Goal: Task Accomplishment & Management: Use online tool/utility

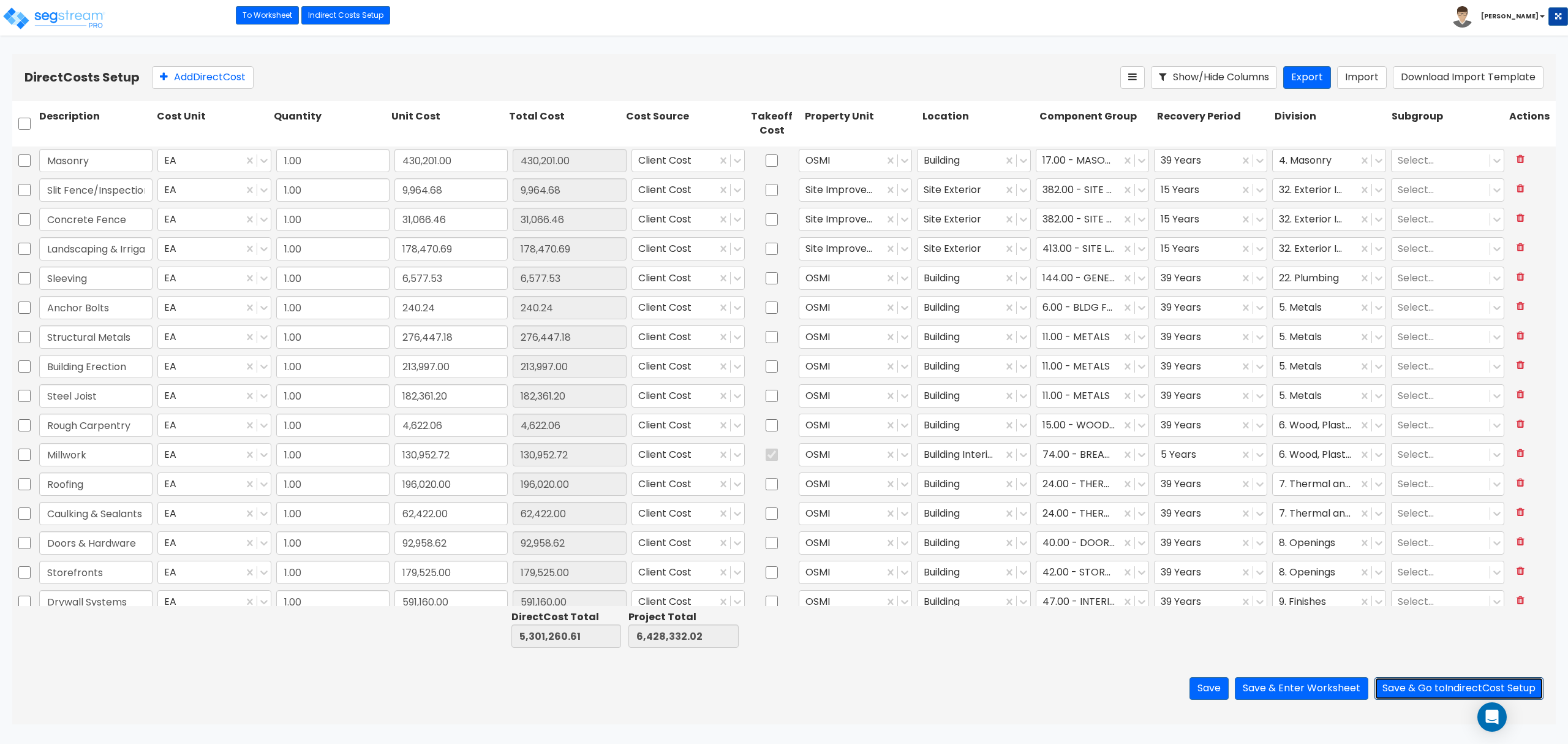
click at [1496, 686] on button "Save & Go to Indirect Cost Setup" at bounding box center [1459, 688] width 169 height 23
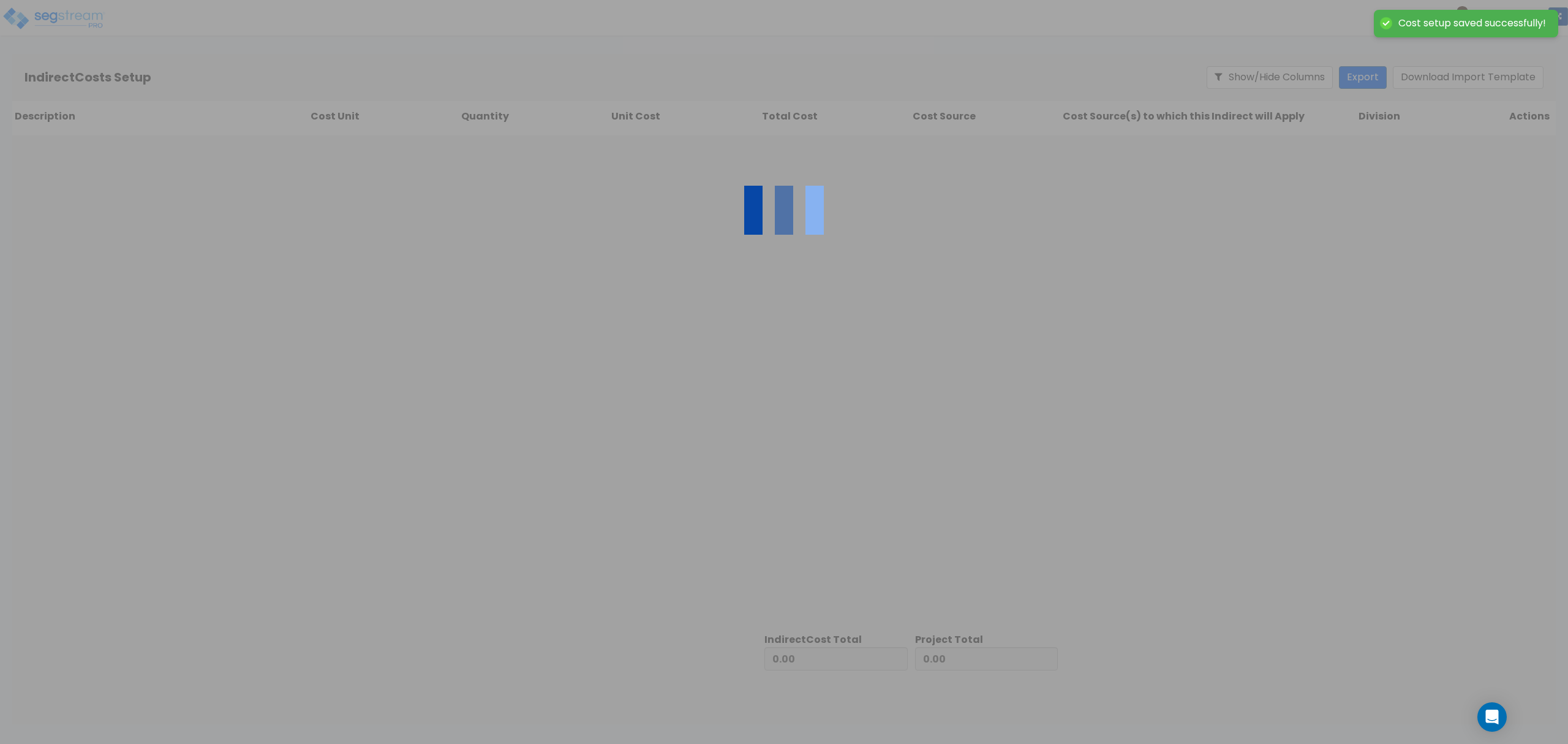
type input "5,301,260.61"
type input "1,127,071.41"
type input "6,428,332.02"
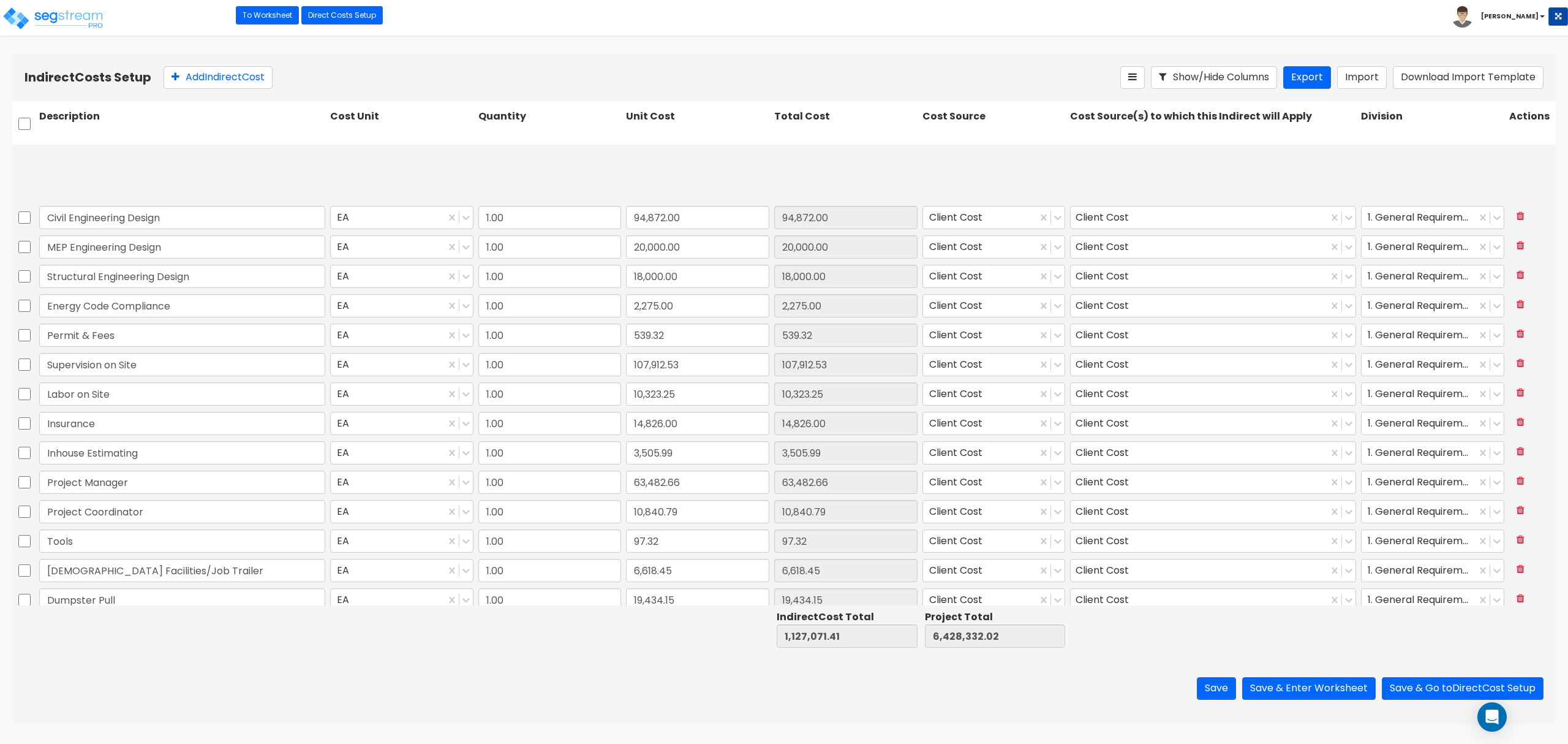
type input "1.00"
type input "74,309.24"
type input "1.00"
type input "316,638.00"
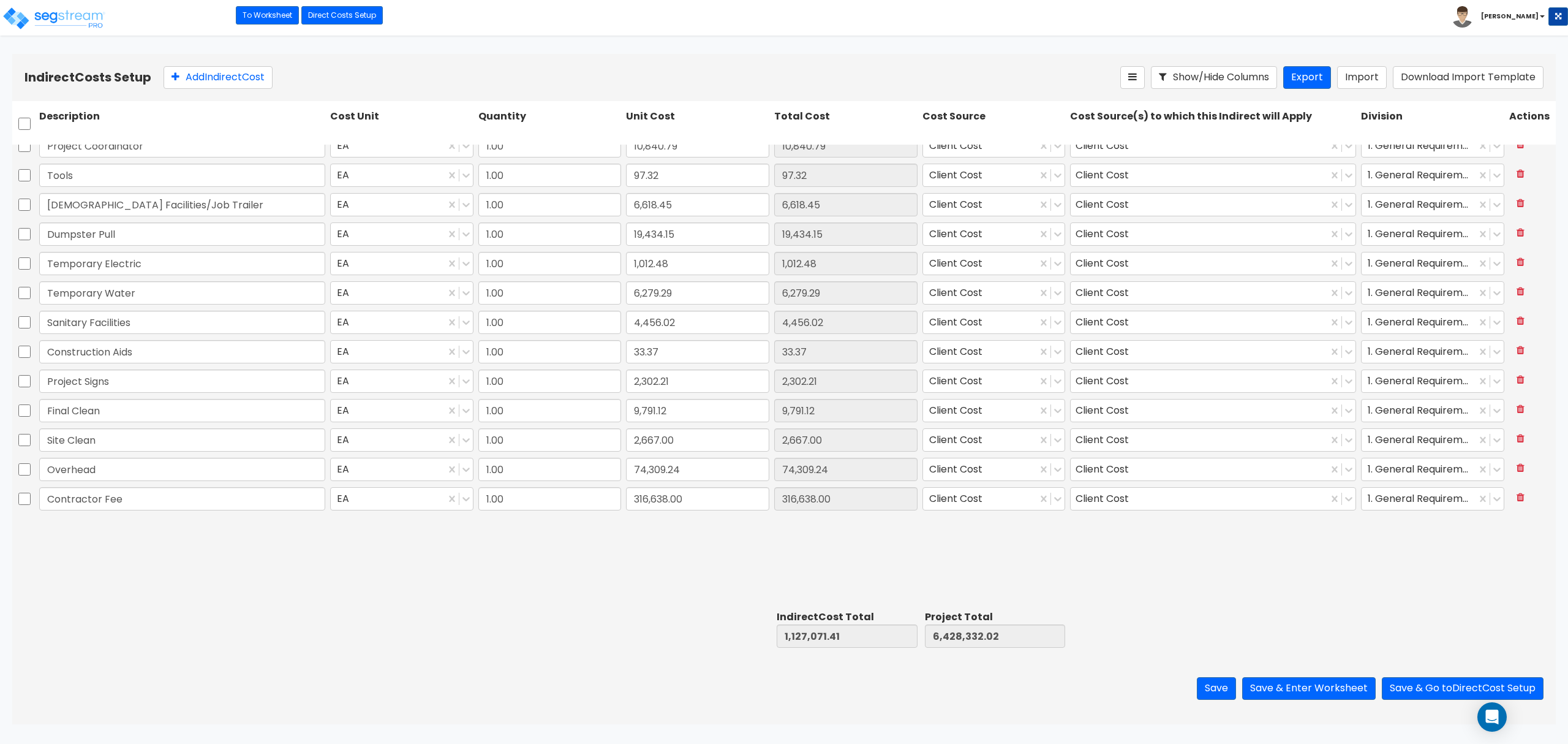
scroll to position [451, 0]
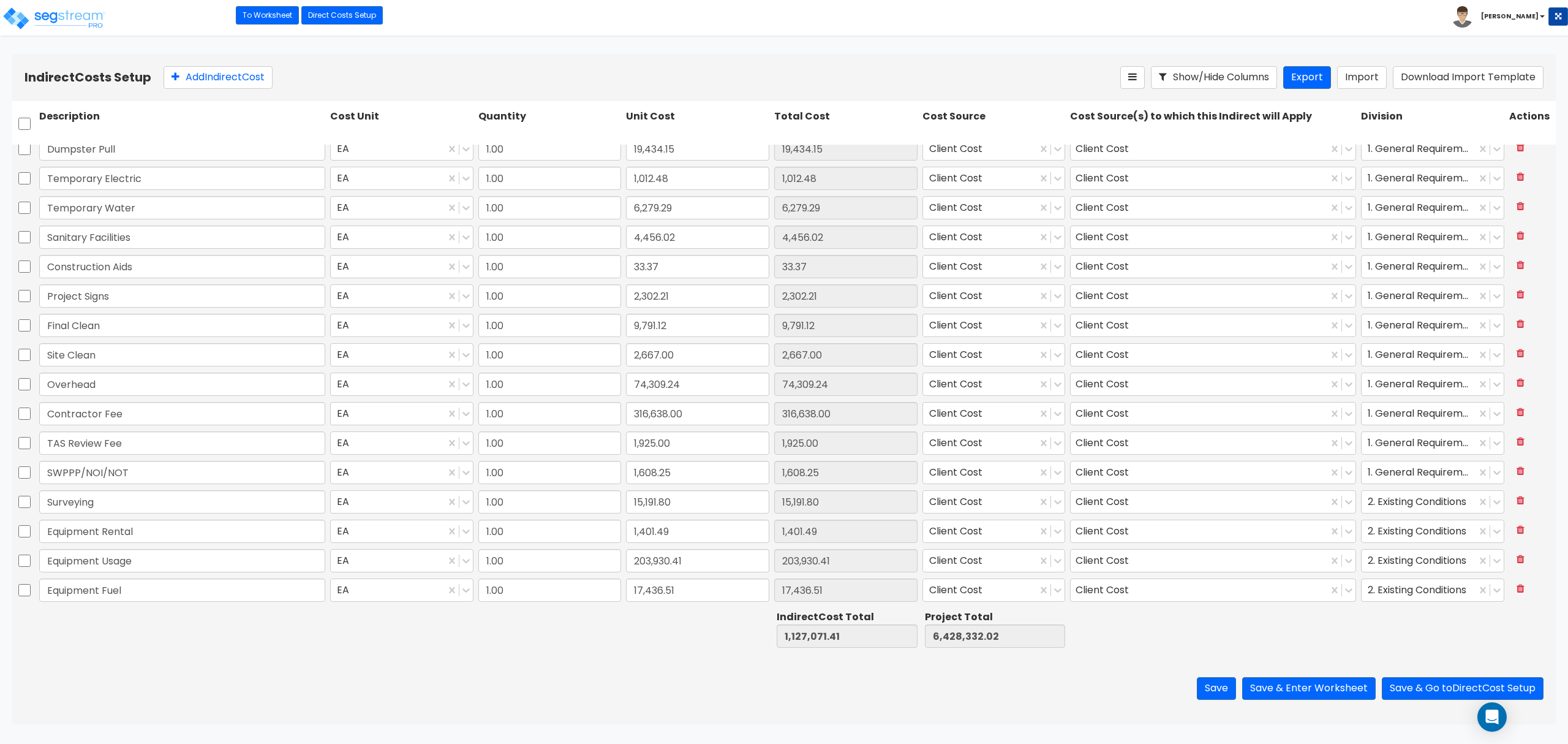
type input "1.00"
type input "10,840.79"
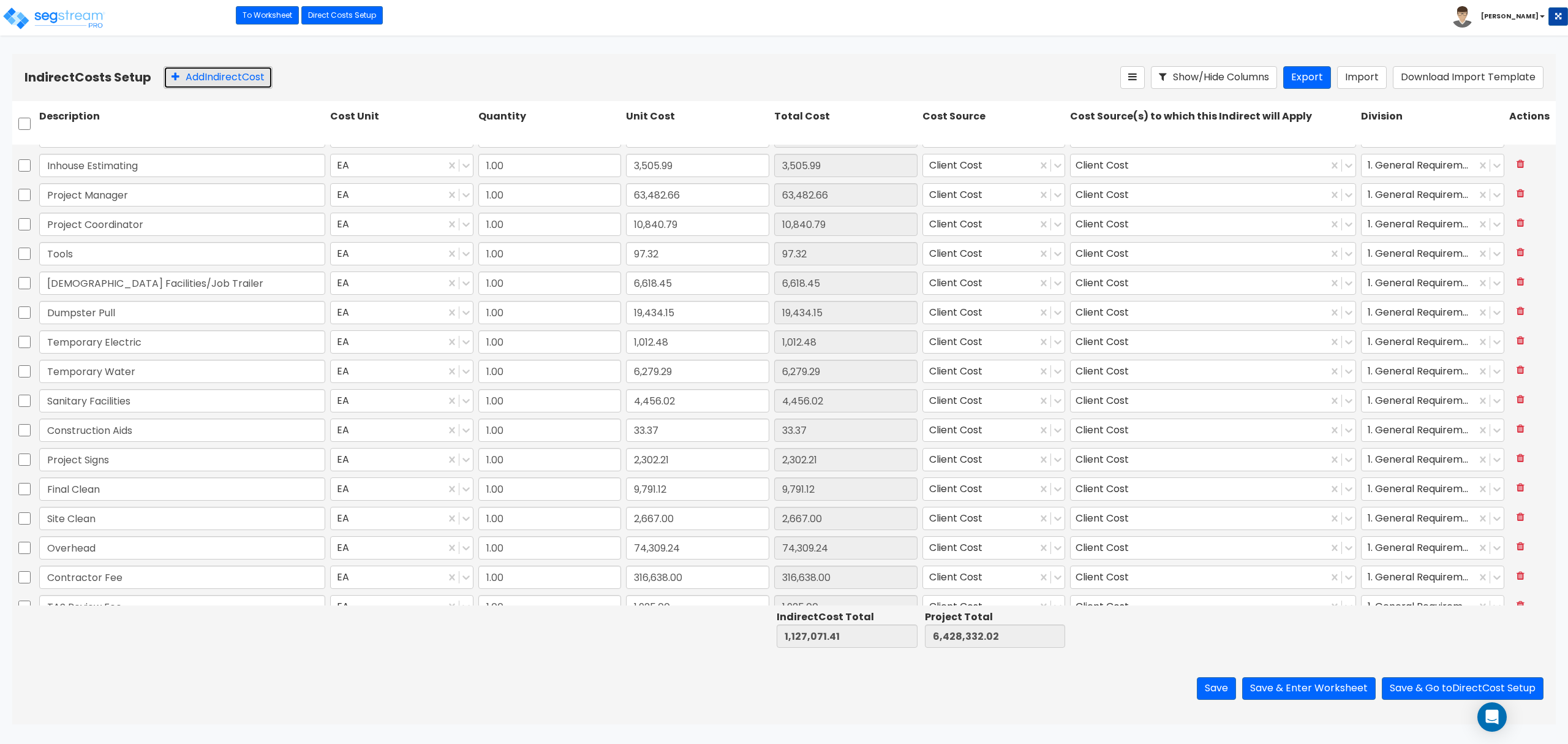
click at [187, 70] on button "Add Indirect Cost" at bounding box center [218, 77] width 109 height 23
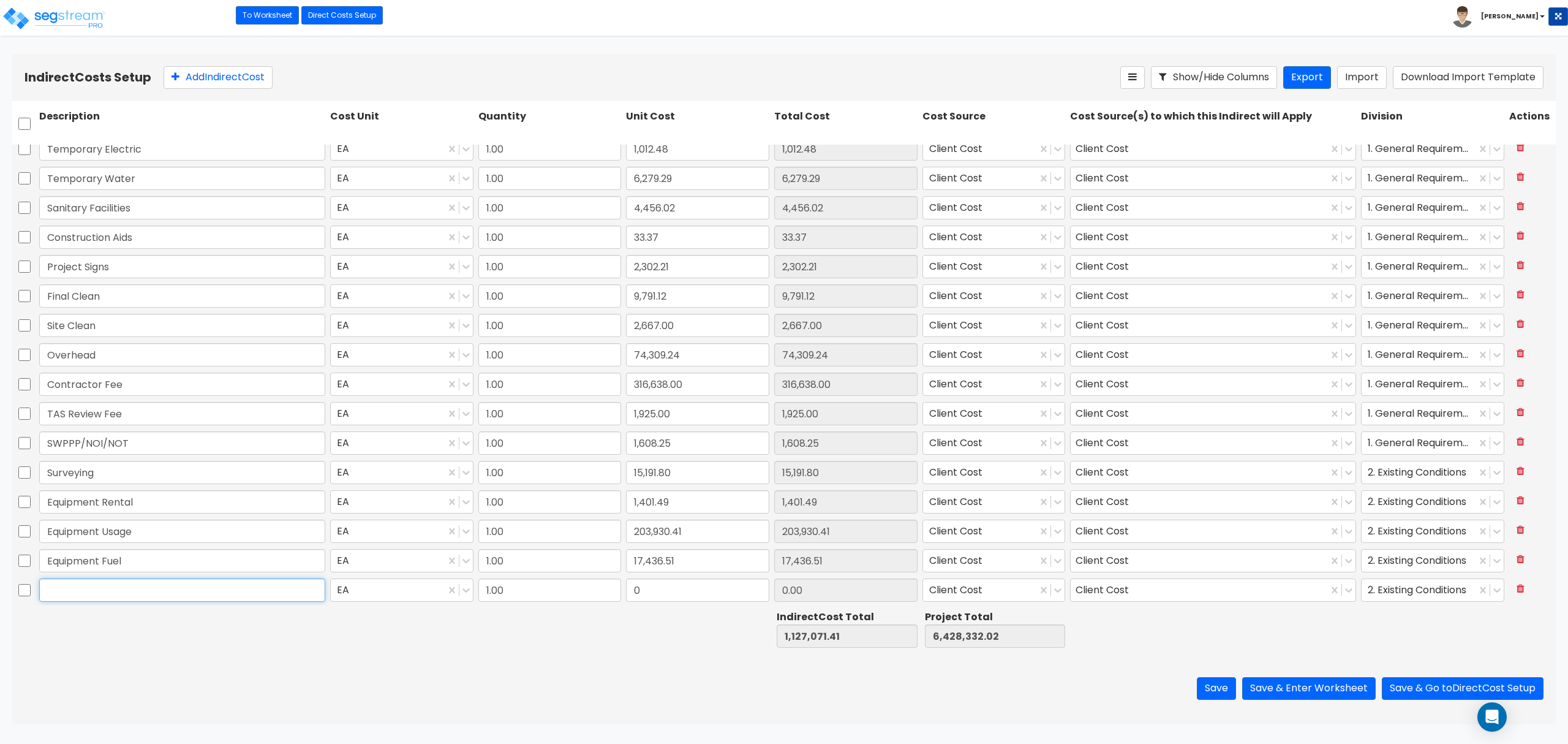
click at [145, 593] on input "text" at bounding box center [183, 589] width 286 height 23
type input "S"
type input "Additional Soft Costs"
click at [679, 603] on div "0" at bounding box center [698, 589] width 148 height 28
click at [679, 597] on input "0" at bounding box center [697, 589] width 143 height 23
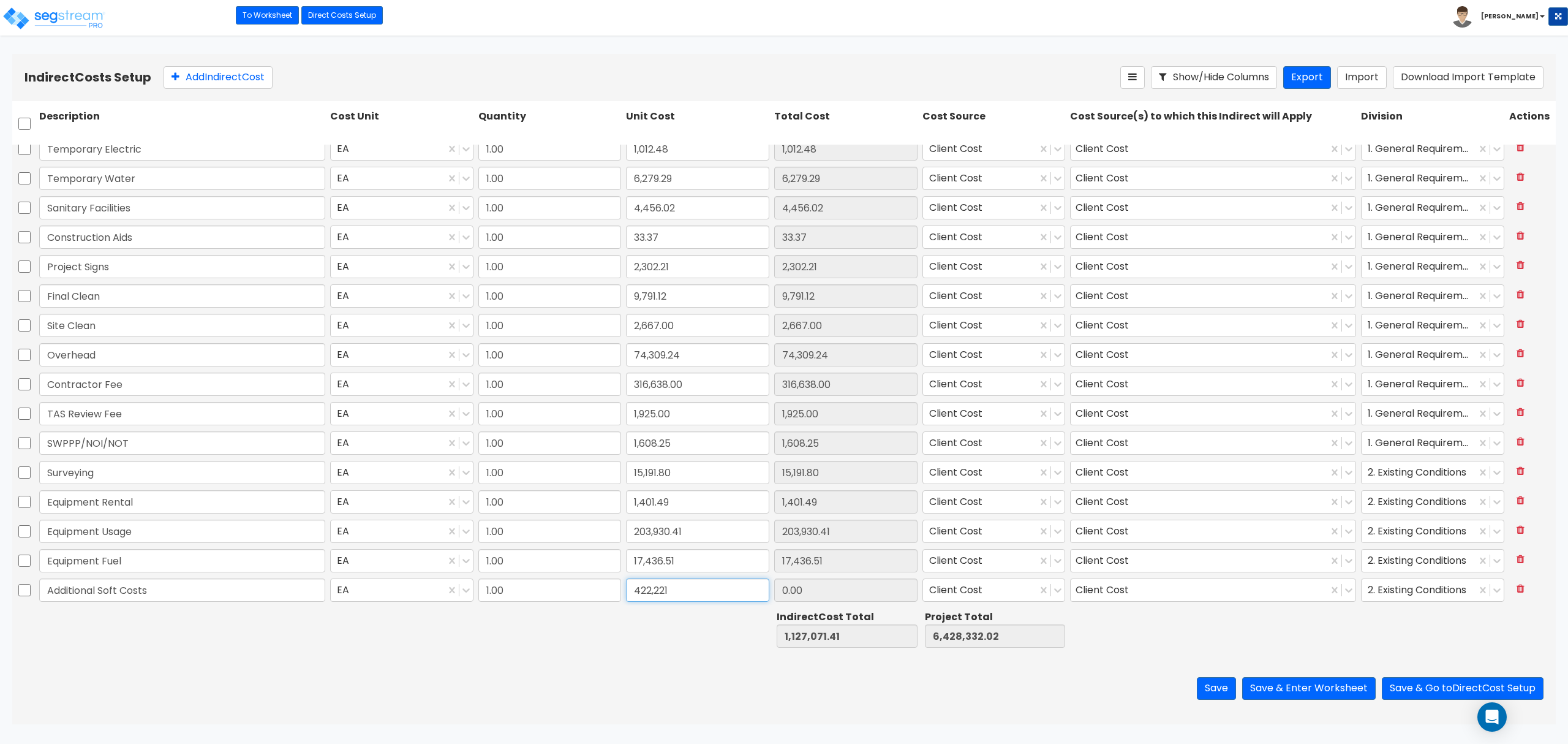
type input "422,221"
type input "1,549,292.41"
type input "6,850,553.02"
type input "422,221.00"
click at [1145, 640] on div at bounding box center [1214, 628] width 291 height 42
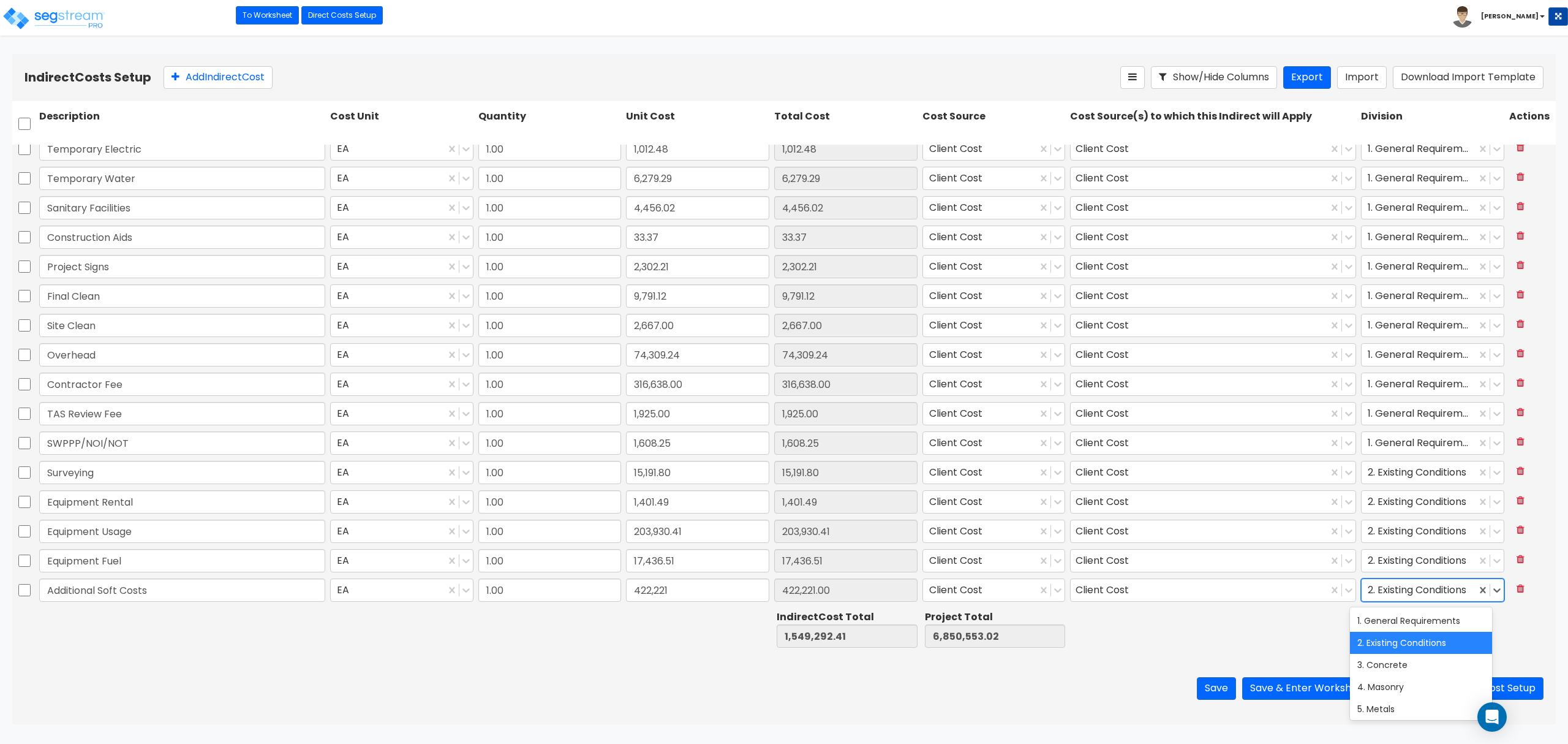
click at [1403, 589] on div at bounding box center [1419, 590] width 102 height 16
click at [1393, 615] on div "1. General Requirements" at bounding box center [1421, 620] width 142 height 22
click at [1417, 560] on div at bounding box center [1419, 561] width 102 height 16
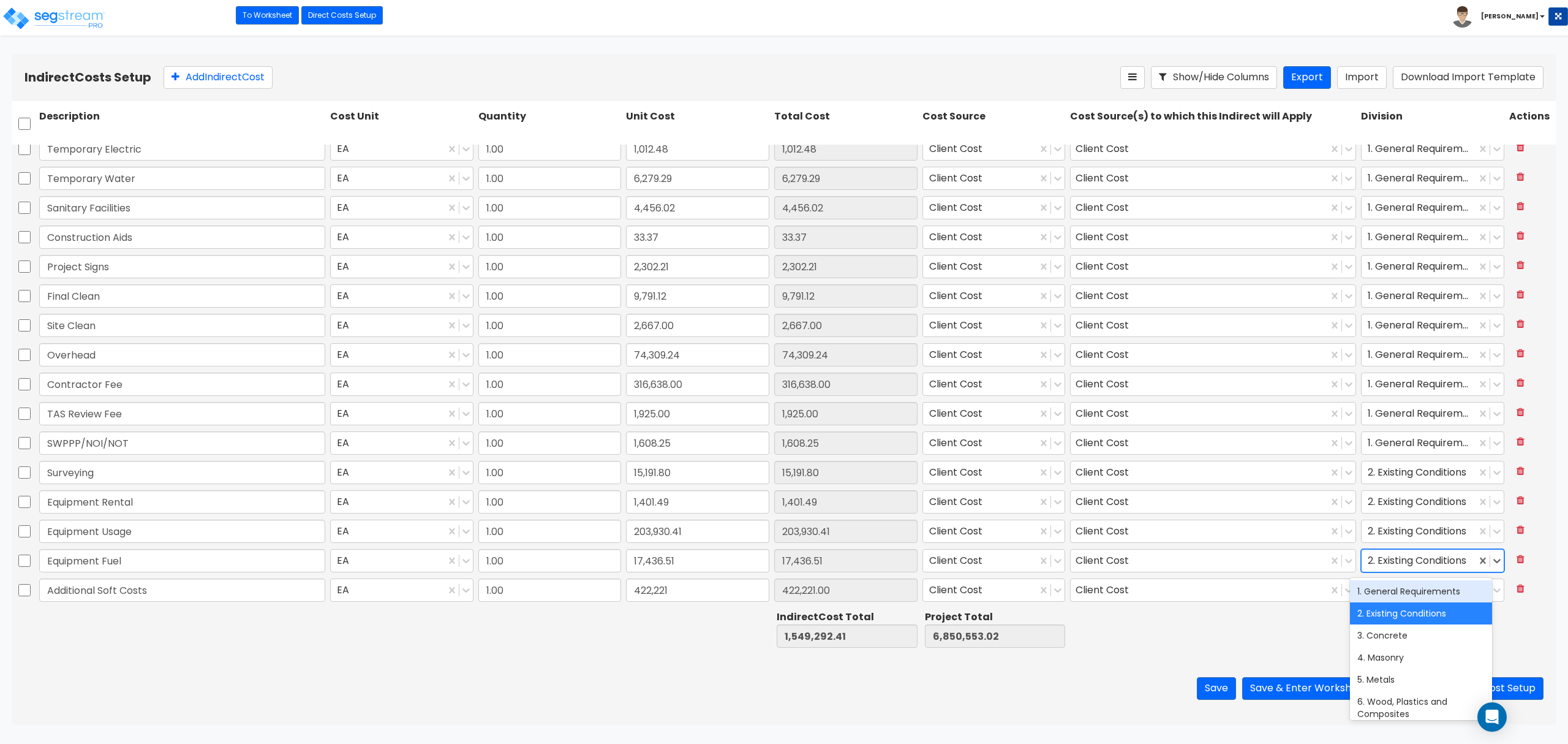
click at [1397, 589] on div "1. General Requirements" at bounding box center [1421, 591] width 142 height 22
click at [1414, 527] on div at bounding box center [1419, 531] width 102 height 16
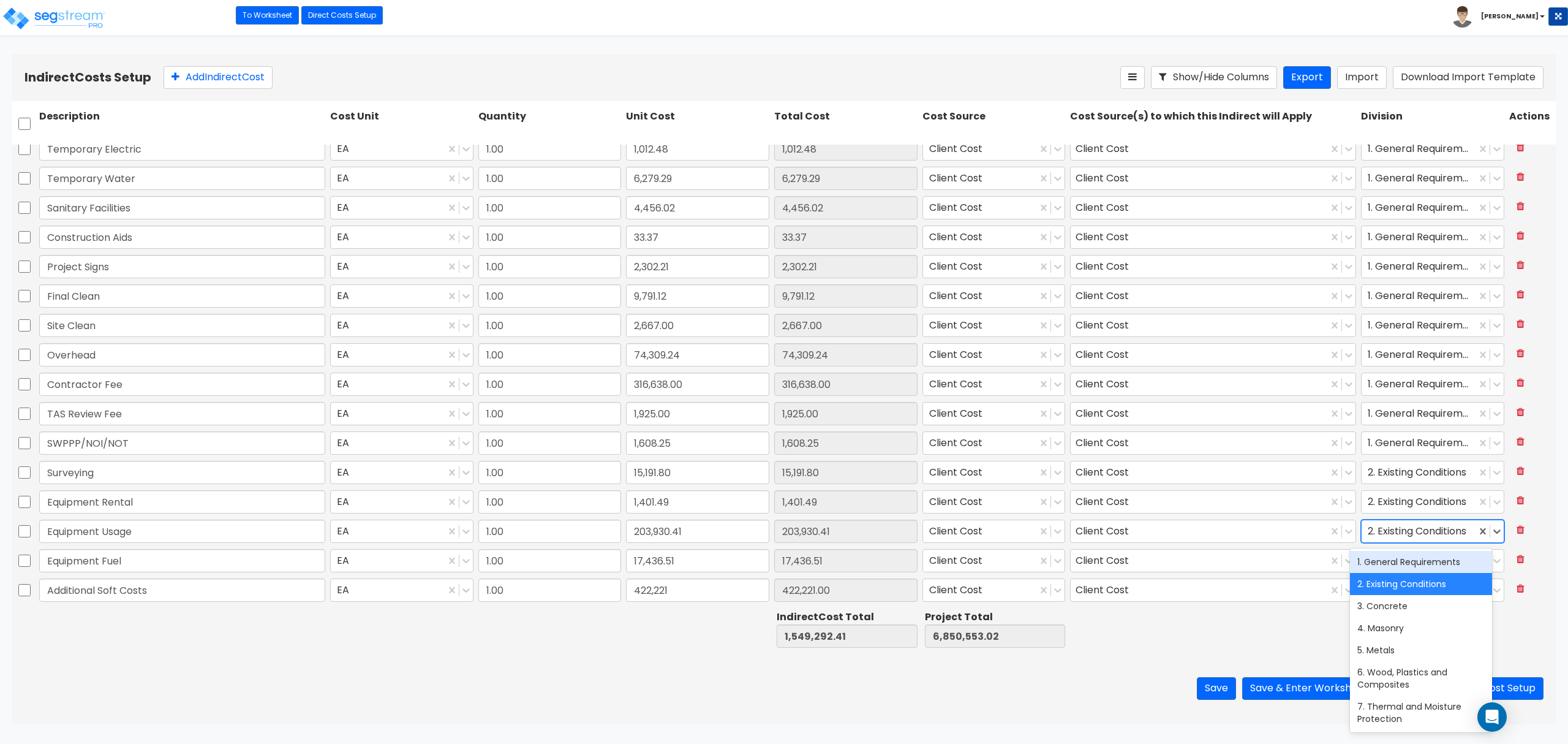
click at [1399, 561] on div "1. General Requirements" at bounding box center [1421, 561] width 142 height 22
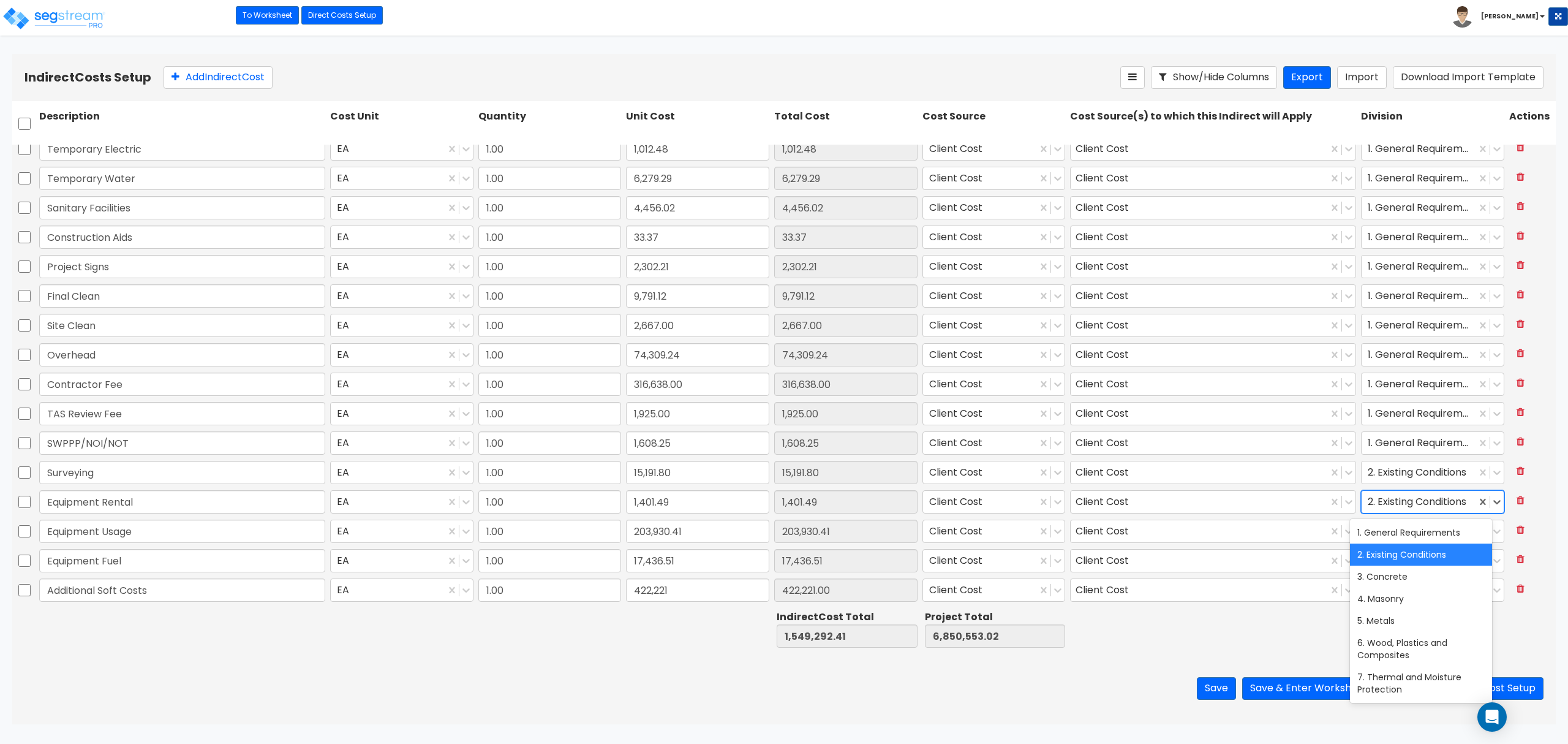
click at [1407, 497] on div at bounding box center [1419, 502] width 102 height 16
click at [1398, 555] on div "2. Existing Conditions" at bounding box center [1421, 554] width 142 height 22
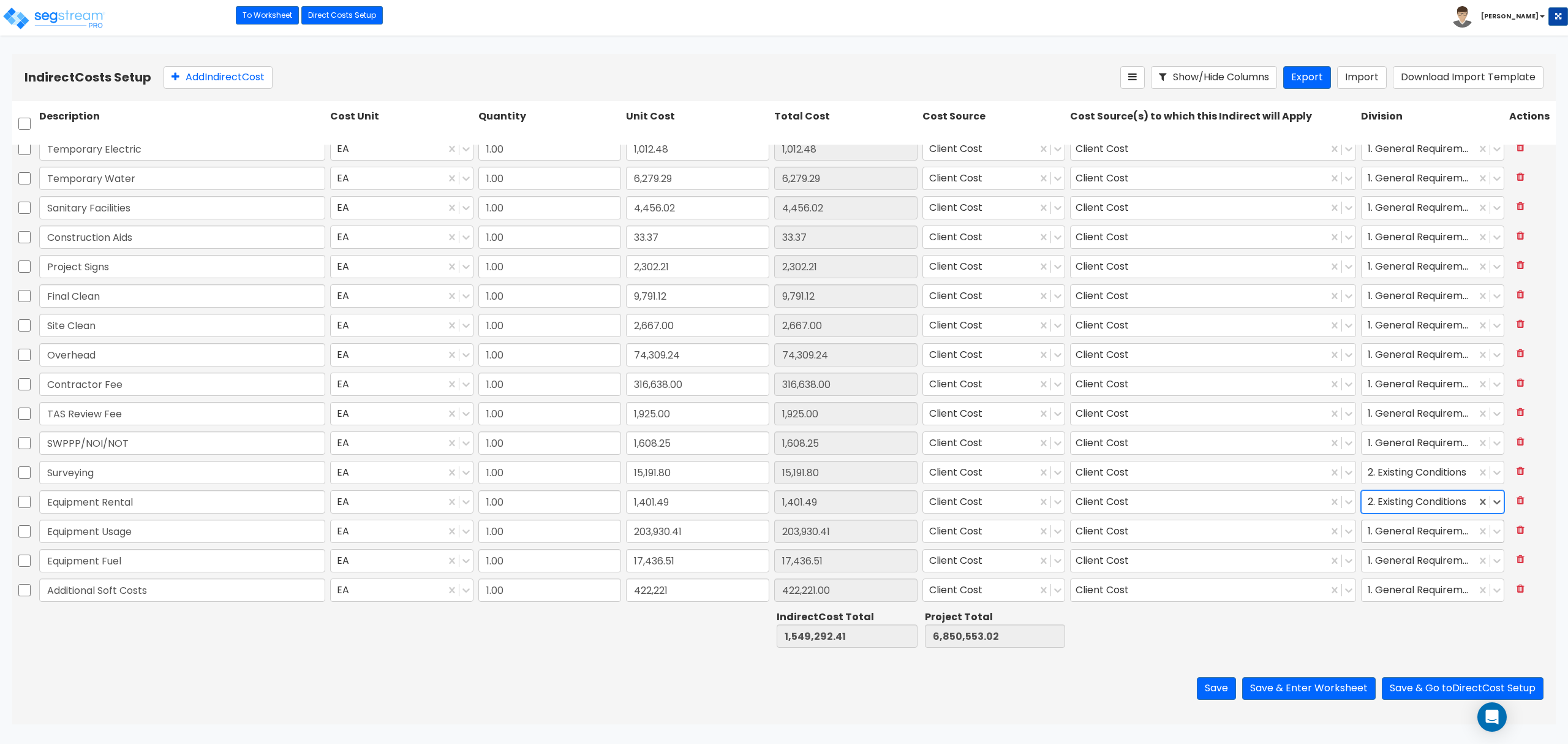
click at [1399, 530] on div at bounding box center [1419, 531] width 102 height 16
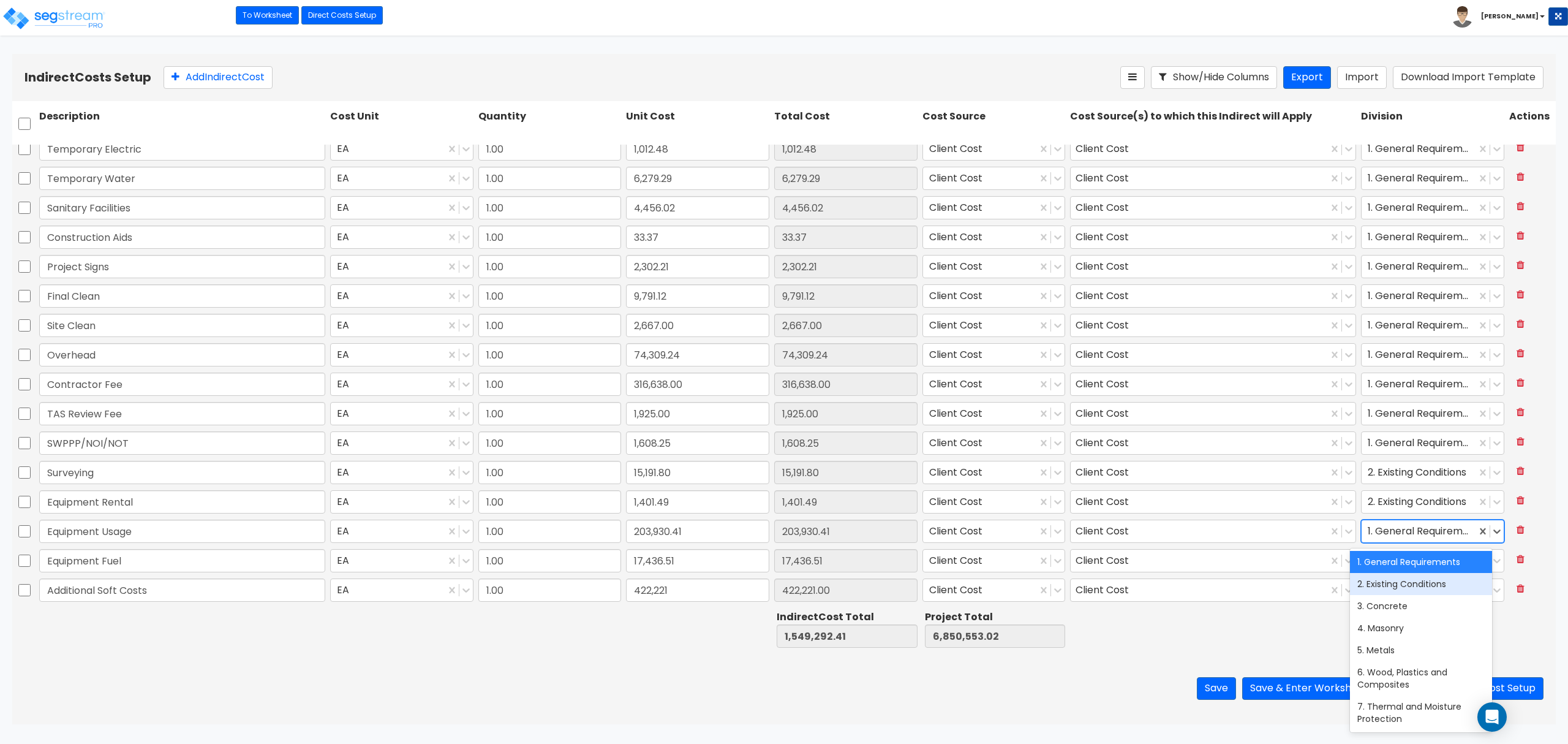
click at [1390, 578] on div "2. Existing Conditions" at bounding box center [1421, 584] width 142 height 22
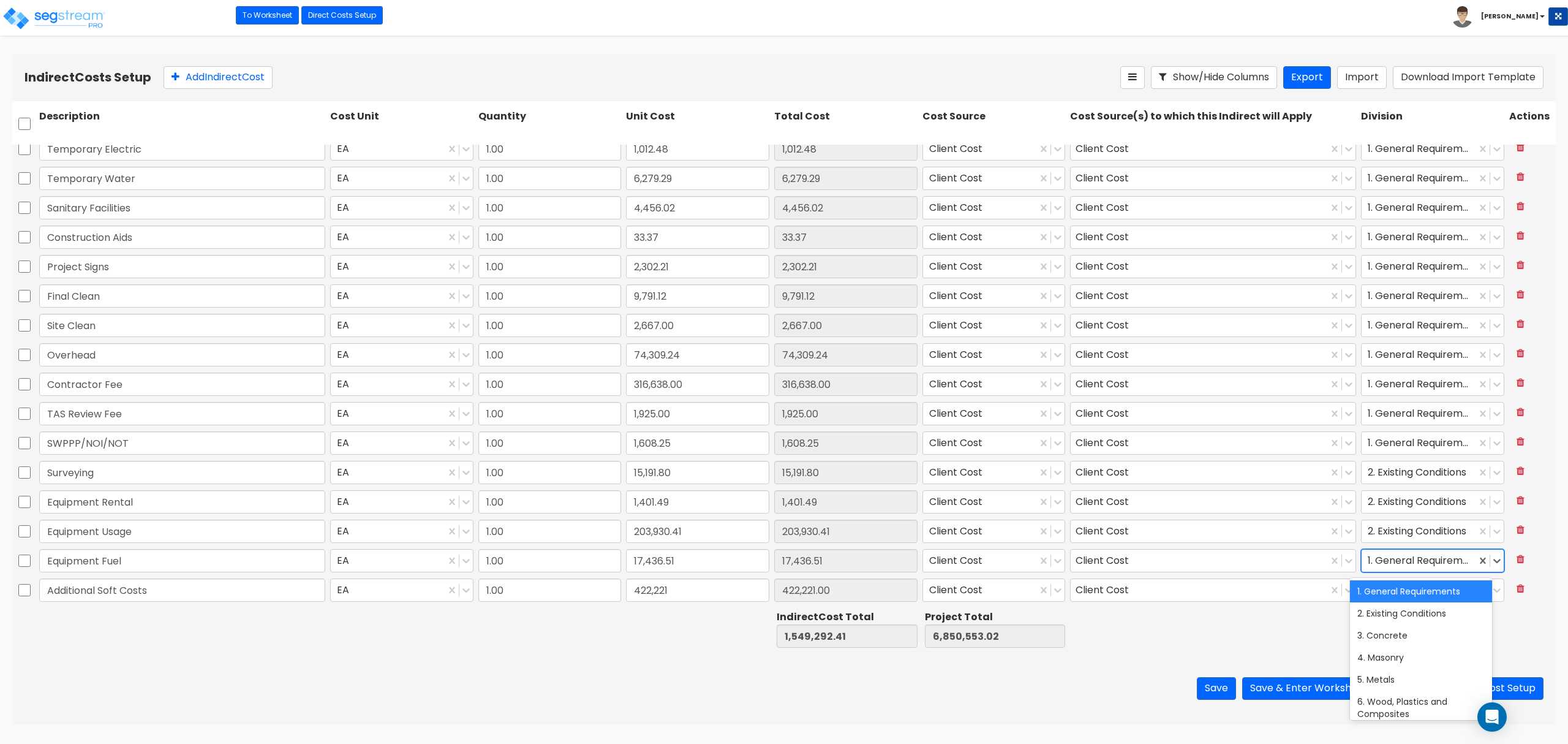
click at [1390, 560] on div at bounding box center [1419, 561] width 102 height 16
click at [1390, 607] on div "2. Existing Conditions" at bounding box center [1421, 612] width 142 height 22
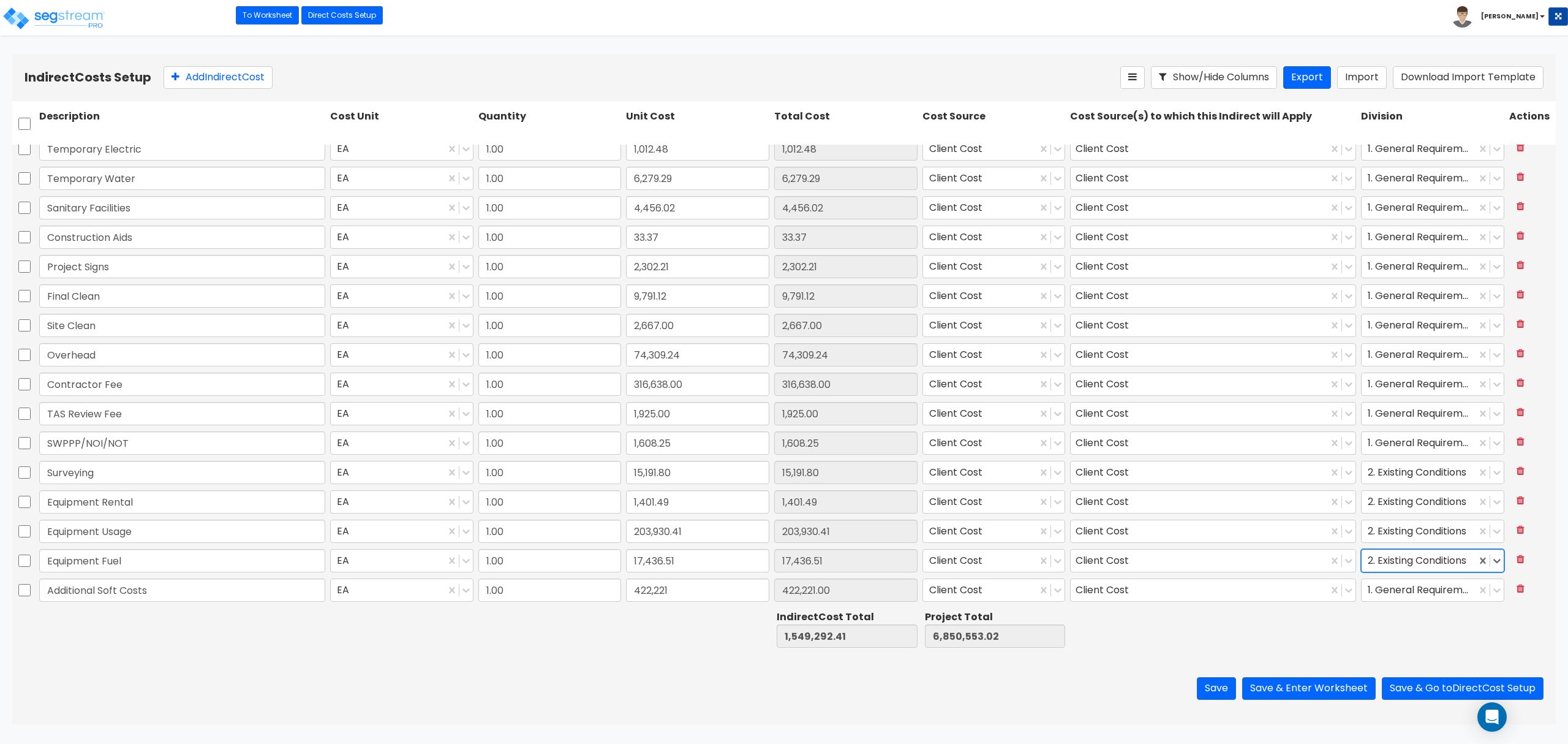
click at [1165, 635] on div at bounding box center [1214, 628] width 291 height 42
click at [1137, 635] on div at bounding box center [1214, 628] width 291 height 42
click at [641, 588] on input "422,221" at bounding box center [697, 589] width 143 height 23
click at [642, 585] on input "422,221" at bounding box center [697, 589] width 143 height 23
type input "442,221"
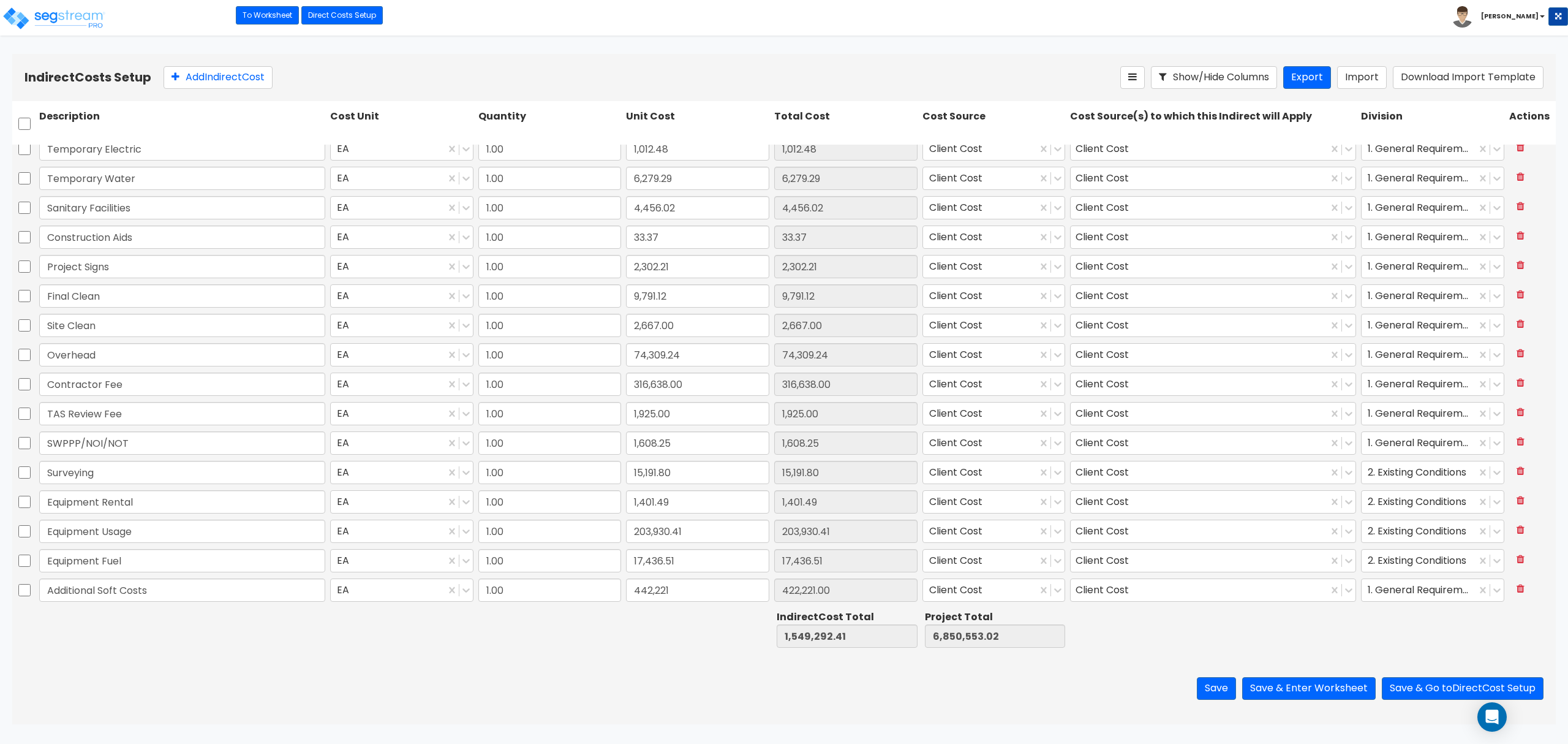
type input "1,569,292.41"
type input "6,870,553.02"
type input "442,221.00"
click at [680, 657] on div "Save Save & Enter Worksheet Save & Go to Direct Cost Setup" at bounding box center [784, 688] width 1544 height 72
click at [1324, 682] on button "Save & Enter Worksheet" at bounding box center [1309, 688] width 133 height 23
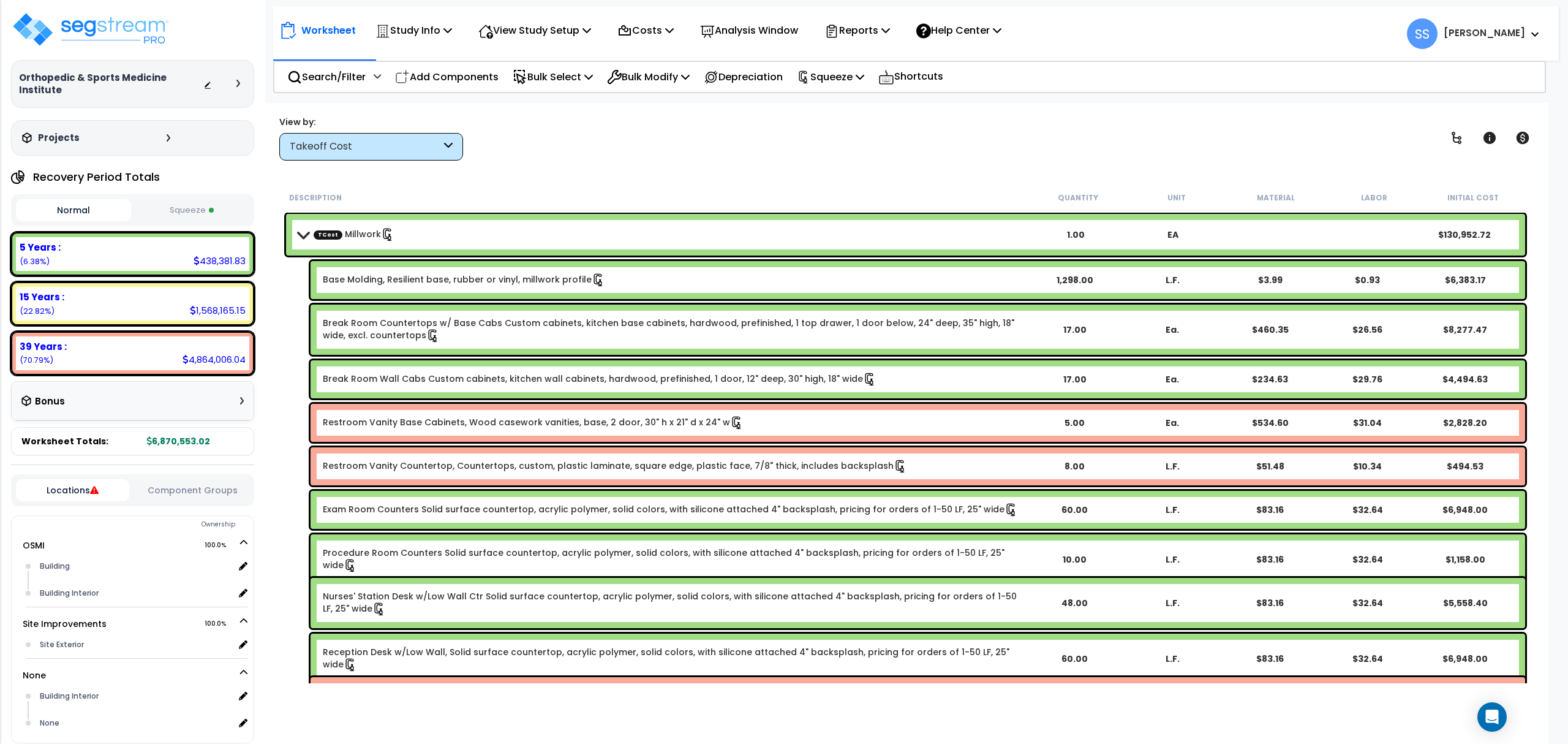
click at [199, 200] on button "Squeeze" at bounding box center [192, 210] width 115 height 21
click at [835, 80] on p "Squeeze" at bounding box center [830, 76] width 67 height 16
click at [843, 102] on link "Re-squeeze" at bounding box center [852, 104] width 122 height 25
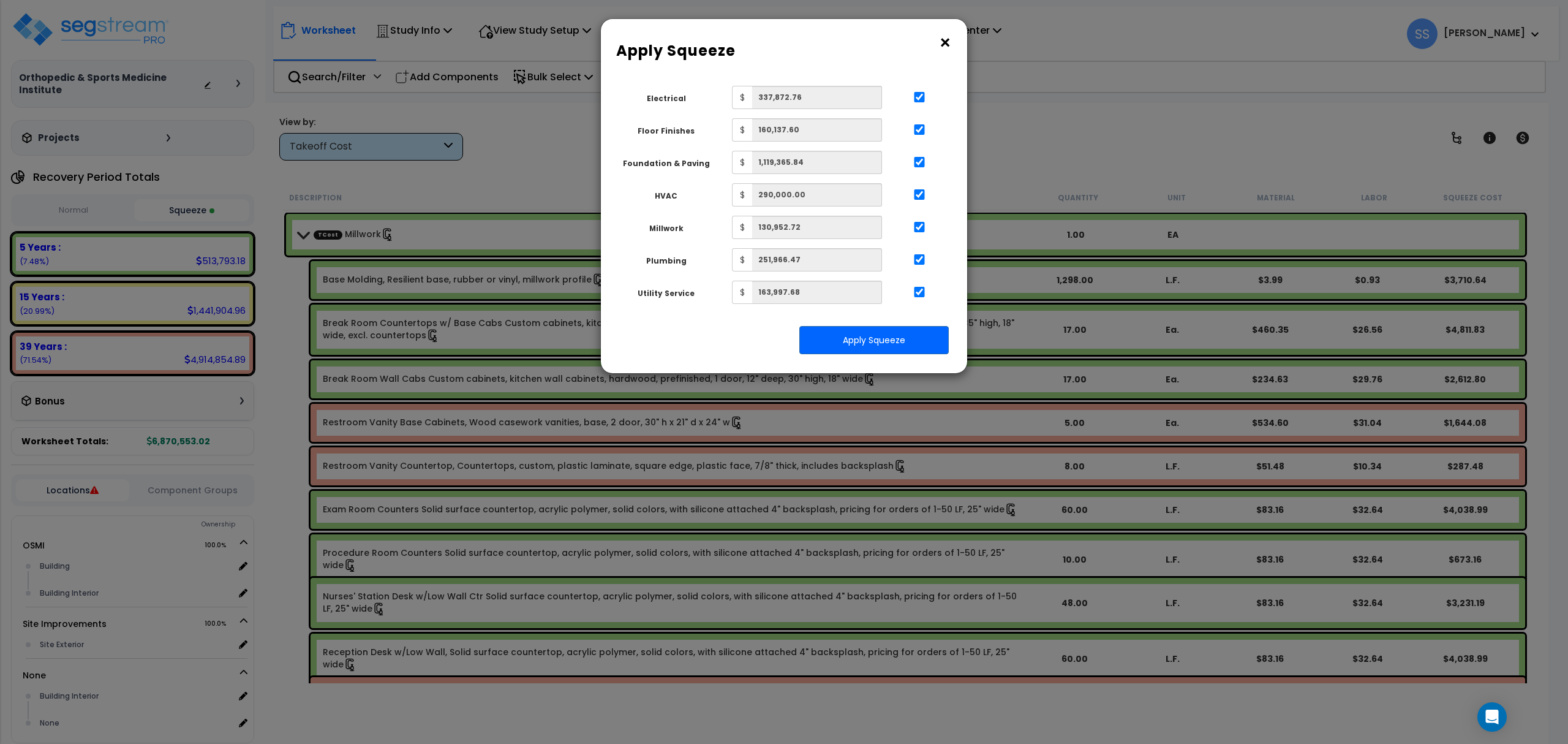
click at [847, 365] on div "Squeeze Type Select 1. Squeeze by Takeoff Cost Total Building Square Footage 0.…" at bounding box center [784, 224] width 367 height 297
click at [855, 349] on button "Apply Squeeze" at bounding box center [874, 340] width 150 height 28
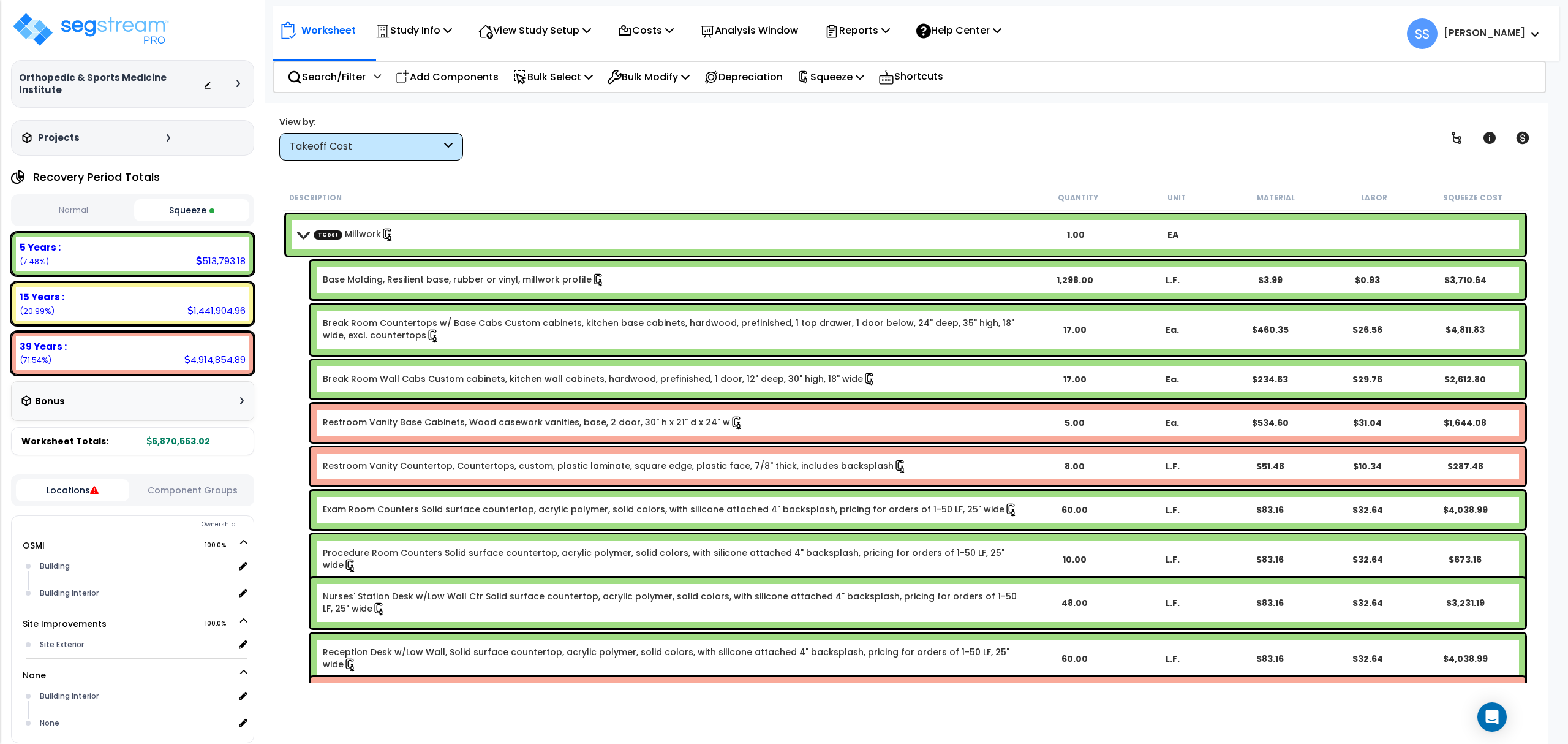
click at [280, 390] on div "Description Quantity Unit Material Labor Squeeze Cost TCost Millwork 1.00 EA Ba…" at bounding box center [906, 434] width 1261 height 498
drag, startPoint x: 733, startPoint y: 157, endPoint x: 673, endPoint y: 153, distance: 60.1
click at [733, 157] on div "View by: Takeoff Cost Takeoff Cost" at bounding box center [906, 137] width 1261 height 45
click at [888, 25] on p "Reports" at bounding box center [858, 30] width 66 height 16
click at [872, 54] on link "Get Report" at bounding box center [879, 58] width 122 height 25
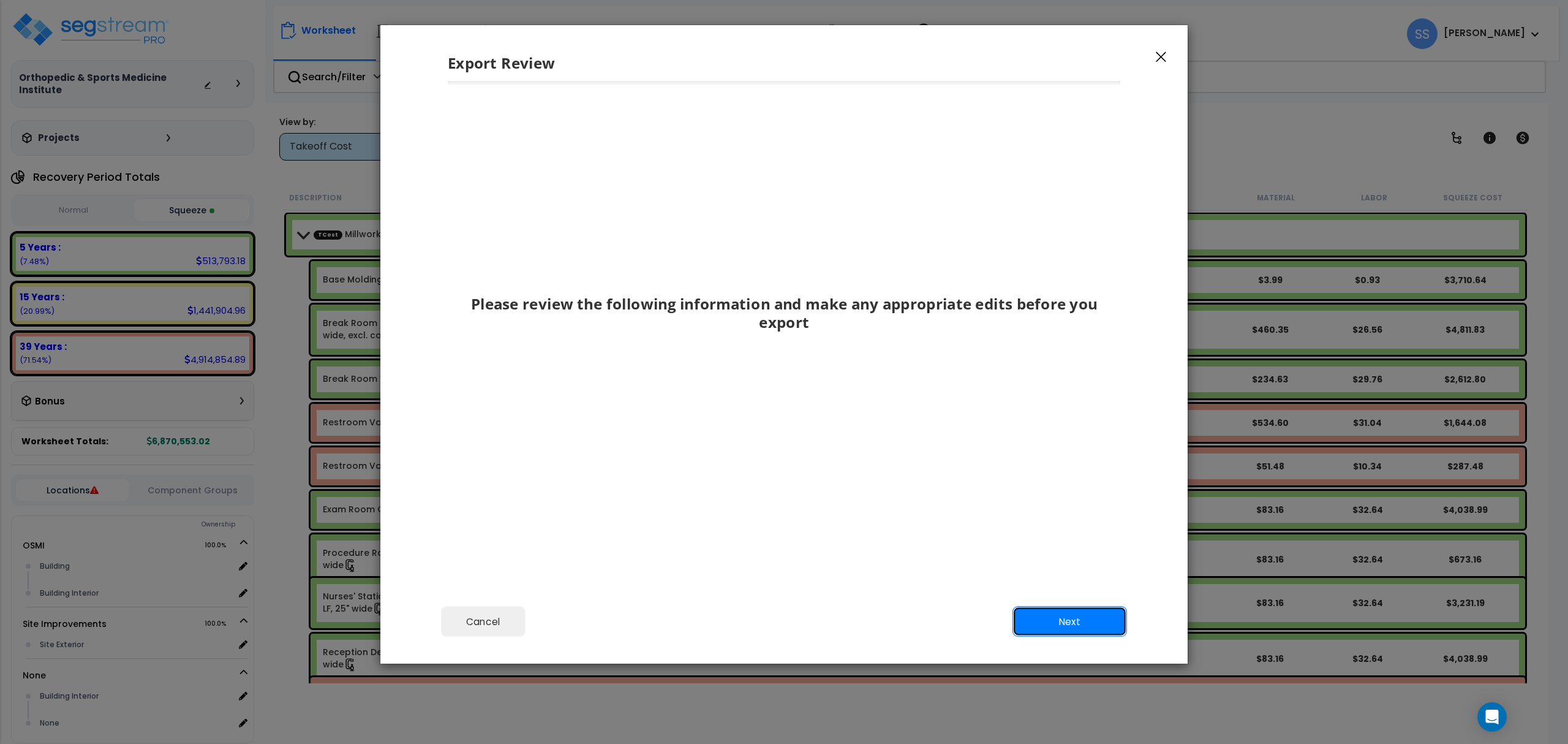
click at [1071, 633] on button "Next" at bounding box center [1070, 622] width 114 height 30
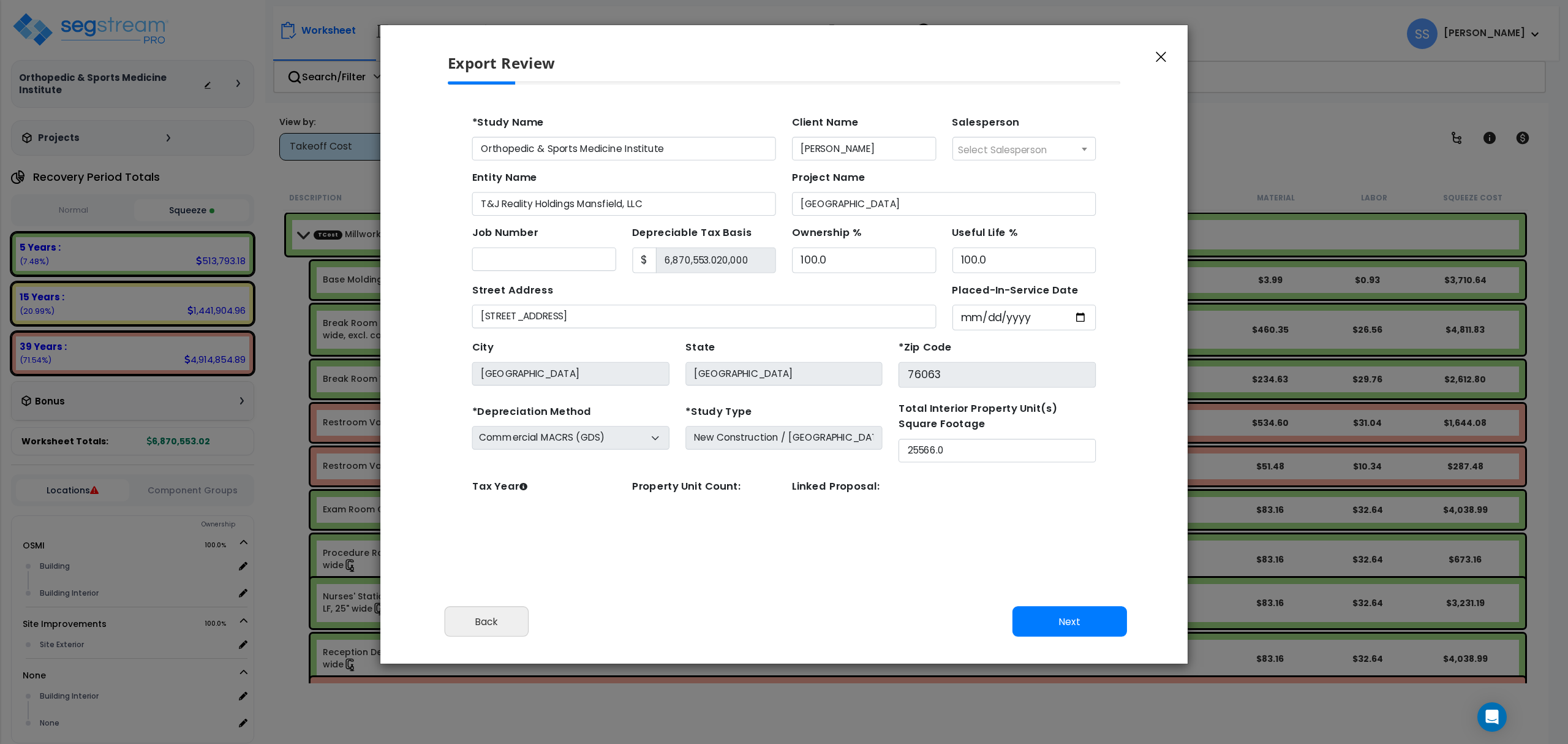
drag, startPoint x: 910, startPoint y: 199, endPoint x: 876, endPoint y: 200, distance: 34.0
click at [911, 199] on input "OSMI Medical Building" at bounding box center [899, 194] width 276 height 21
click at [1156, 52] on icon "button" at bounding box center [1161, 57] width 11 height 11
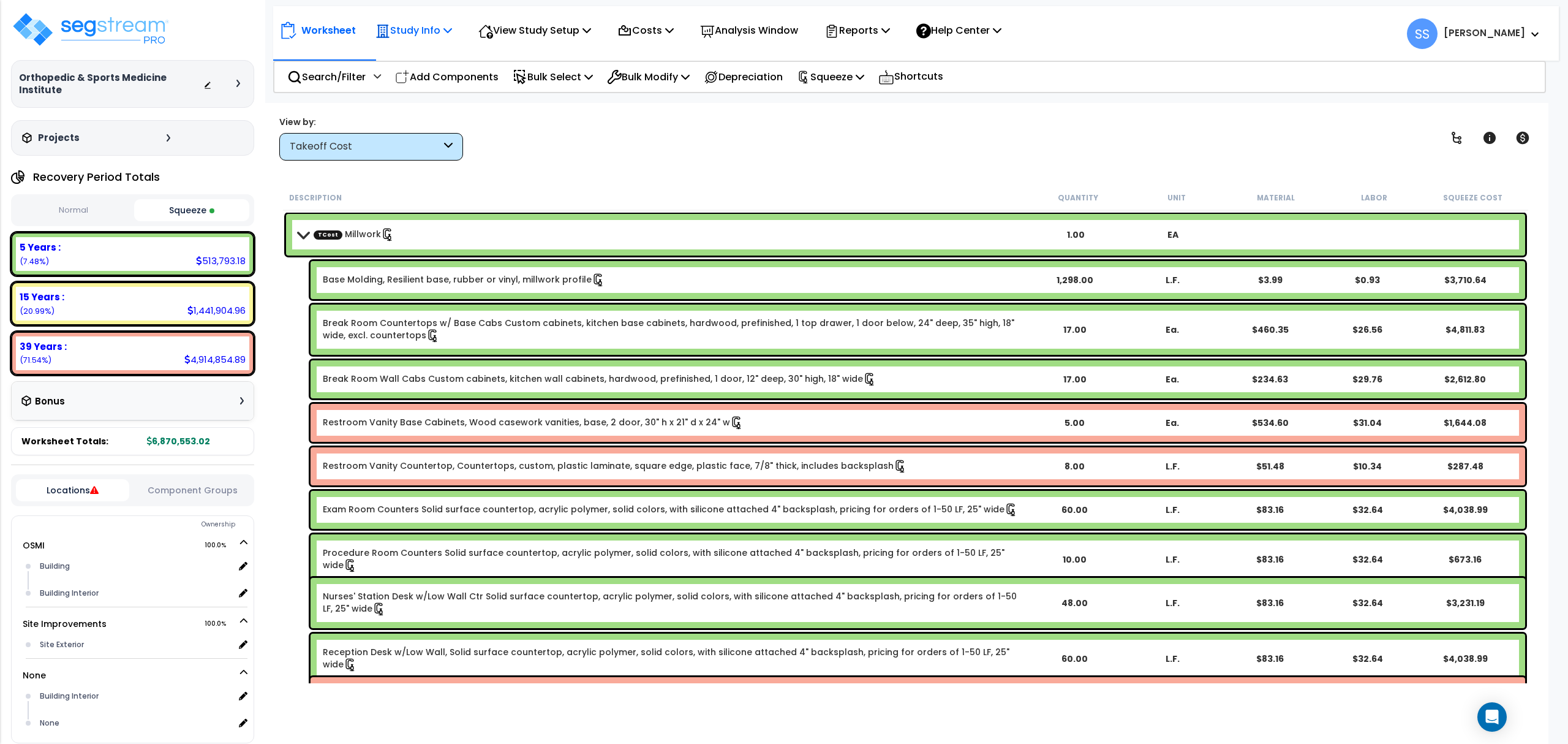
click at [419, 30] on p "Study Info" at bounding box center [414, 30] width 76 height 16
click at [450, 66] on link "Study Setup" at bounding box center [430, 58] width 122 height 25
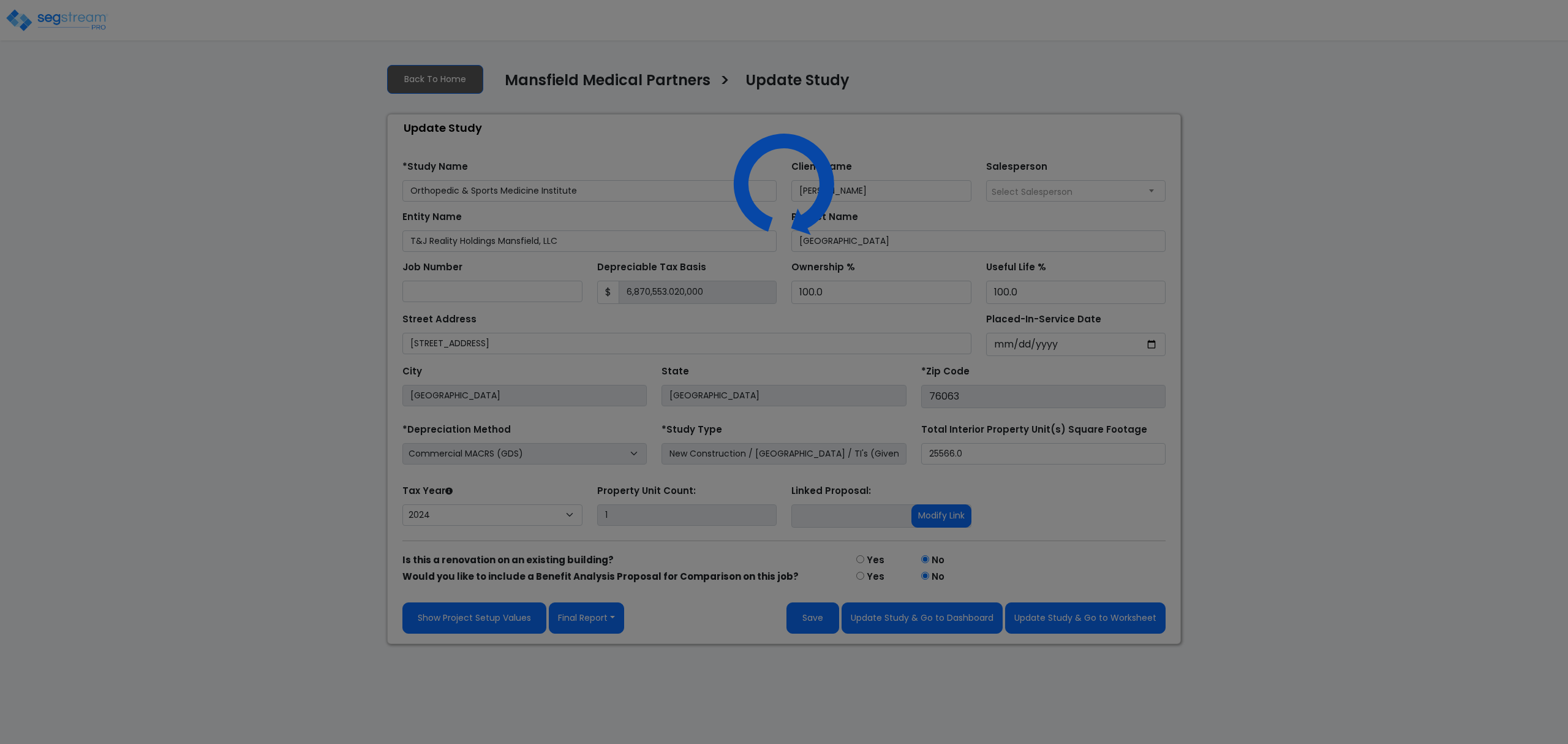
select select "2024"
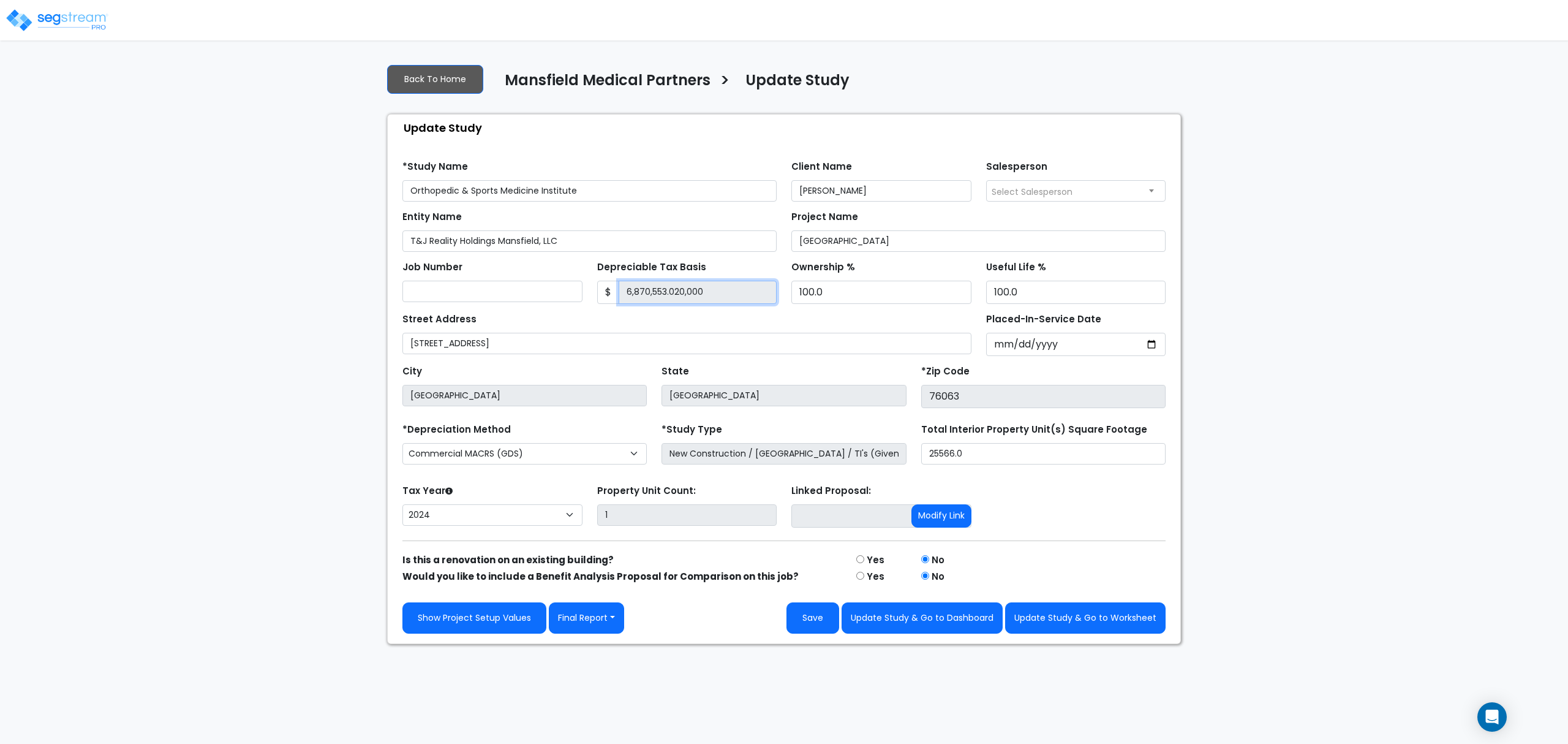
click at [696, 288] on input "6,870,553.020,000" at bounding box center [698, 292] width 159 height 23
drag, startPoint x: 735, startPoint y: 289, endPoint x: 632, endPoint y: 280, distance: 103.4
click at [632, 280] on div "Depreciable Tax Basis $ 6,870,553.020,000" at bounding box center [687, 281] width 180 height 46
click at [710, 298] on input "6,870,553.020,000" at bounding box center [698, 292] width 159 height 23
click at [703, 288] on input "6,870,553.020,000" at bounding box center [698, 292] width 159 height 23
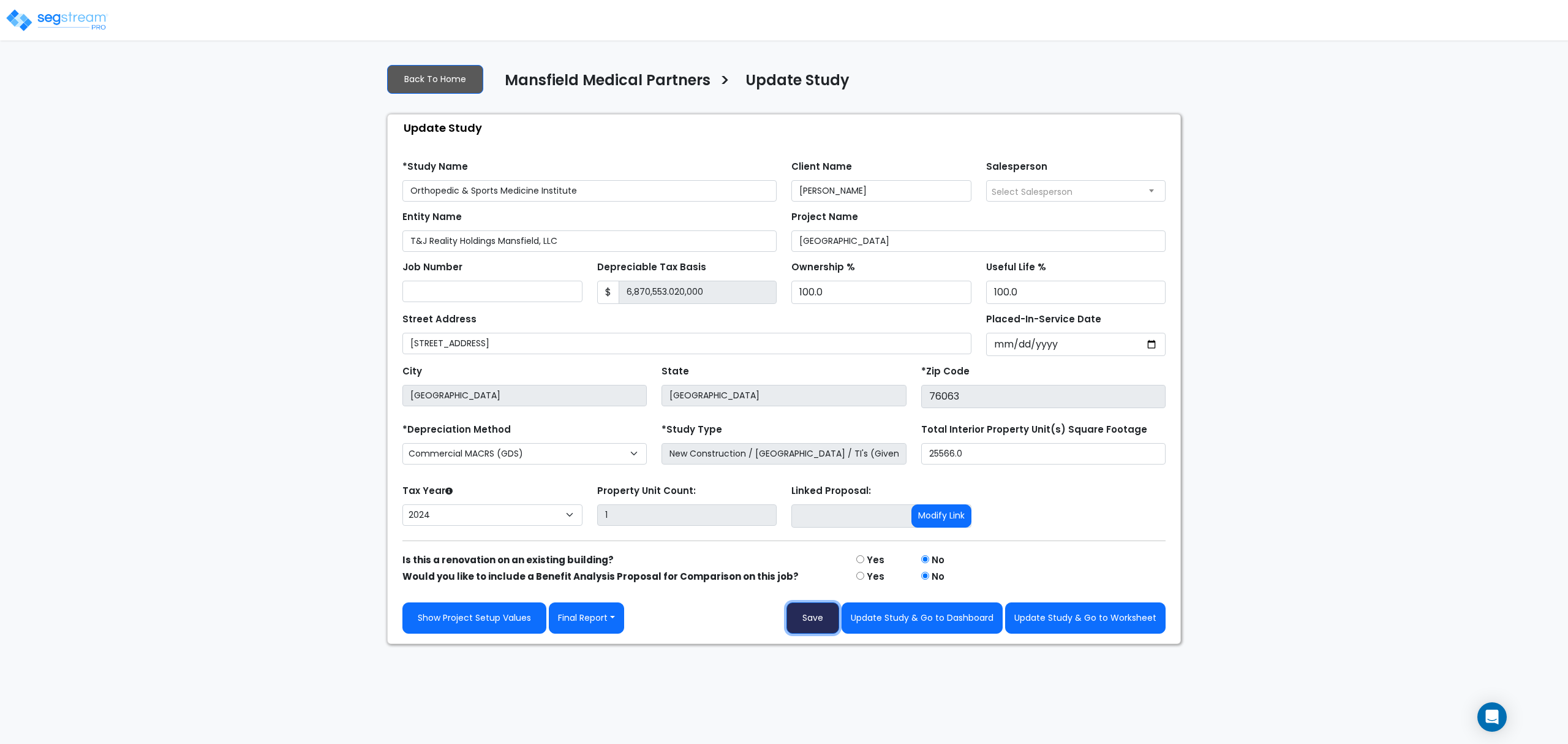
click at [822, 626] on button "Save" at bounding box center [813, 617] width 53 height 31
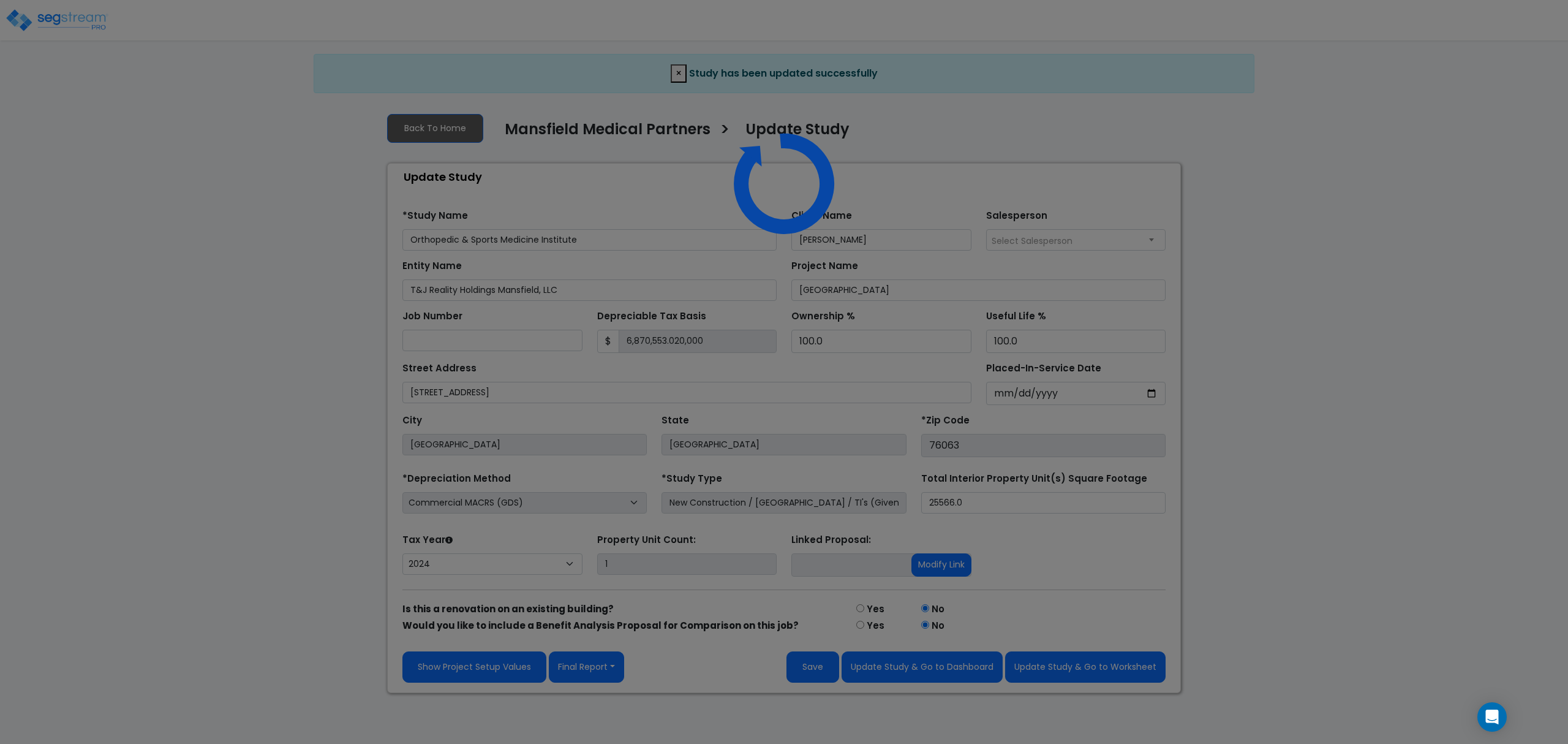
select select "2024"
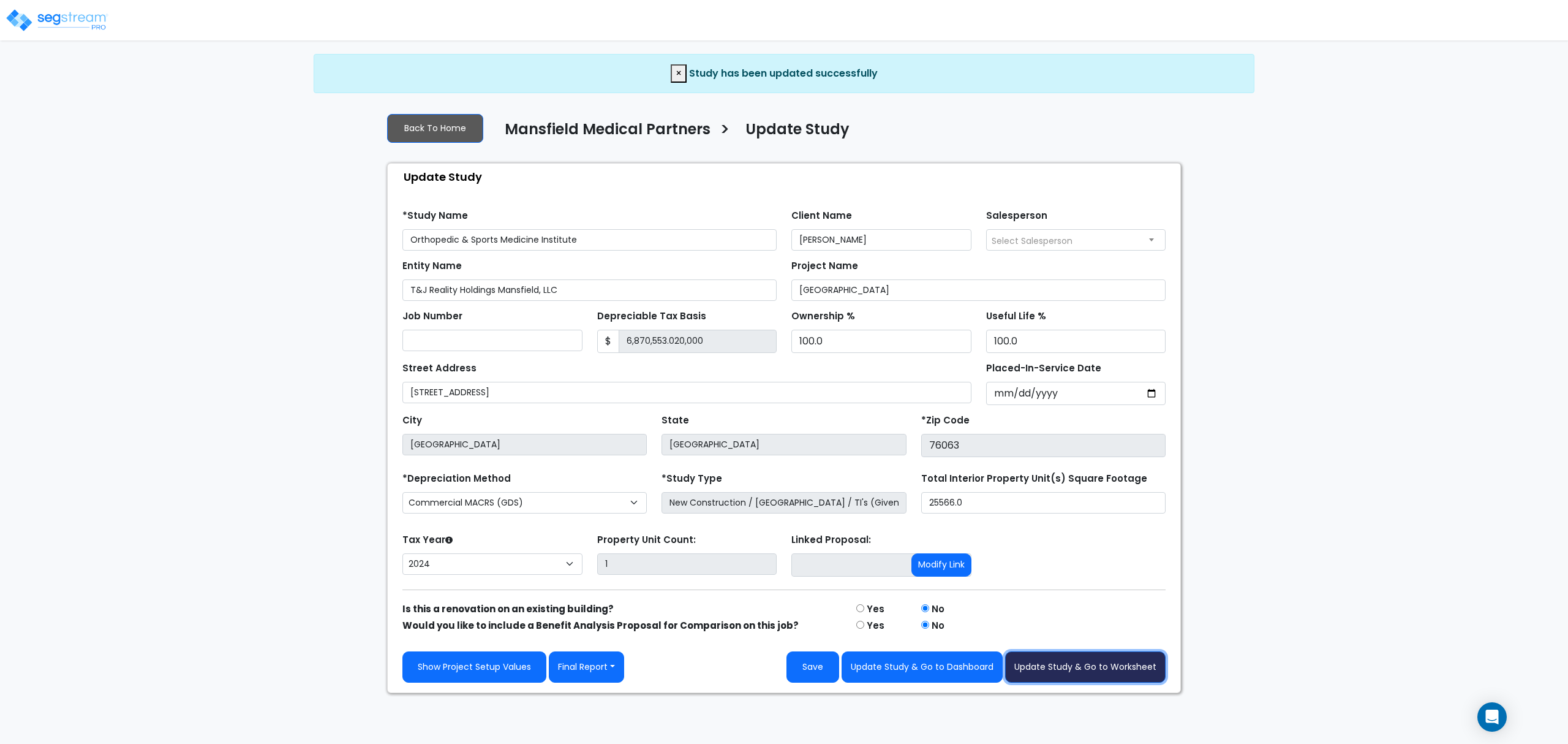
click at [1062, 664] on button "Update Study & Go to Worksheet" at bounding box center [1085, 667] width 160 height 31
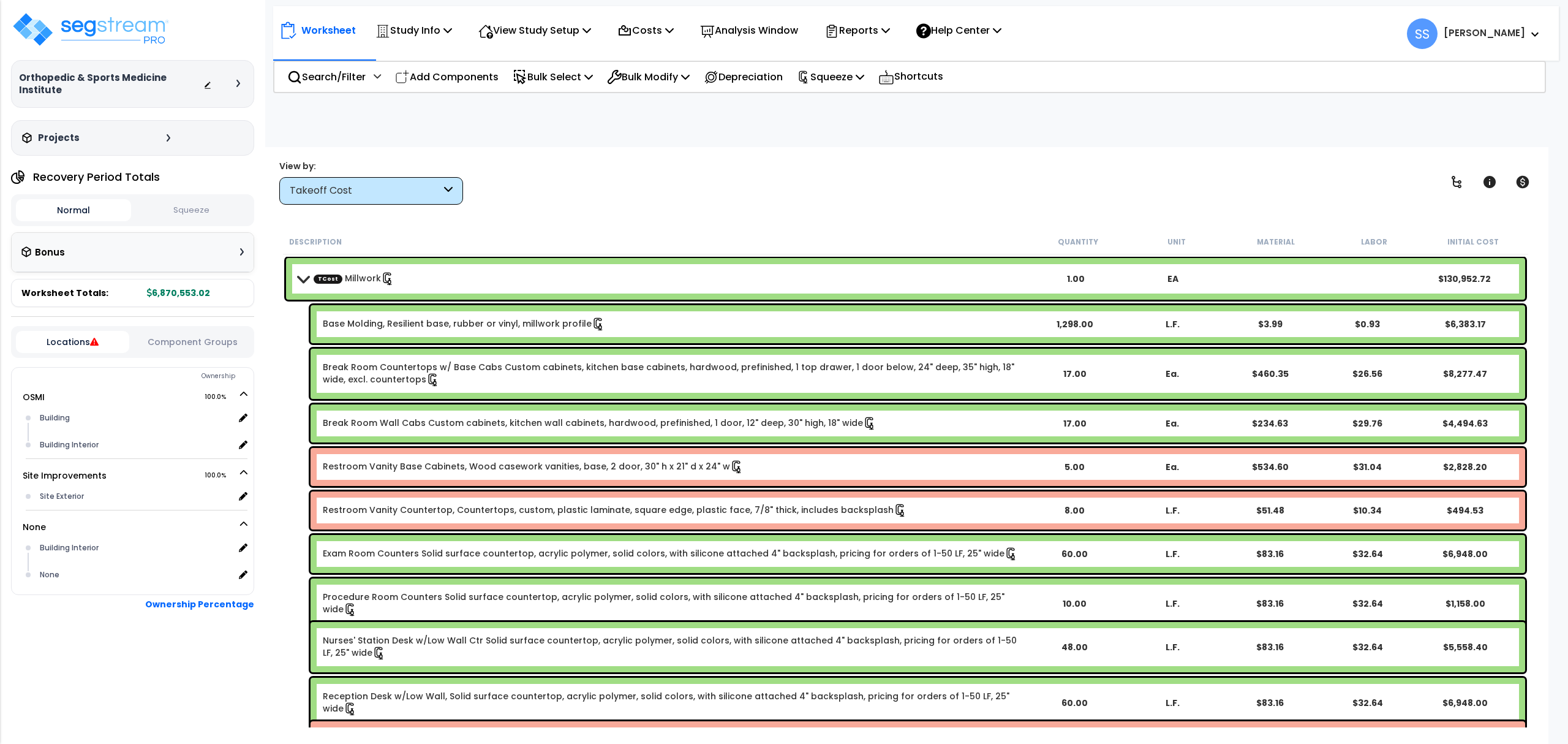
click at [194, 200] on button "Squeeze" at bounding box center [192, 210] width 115 height 21
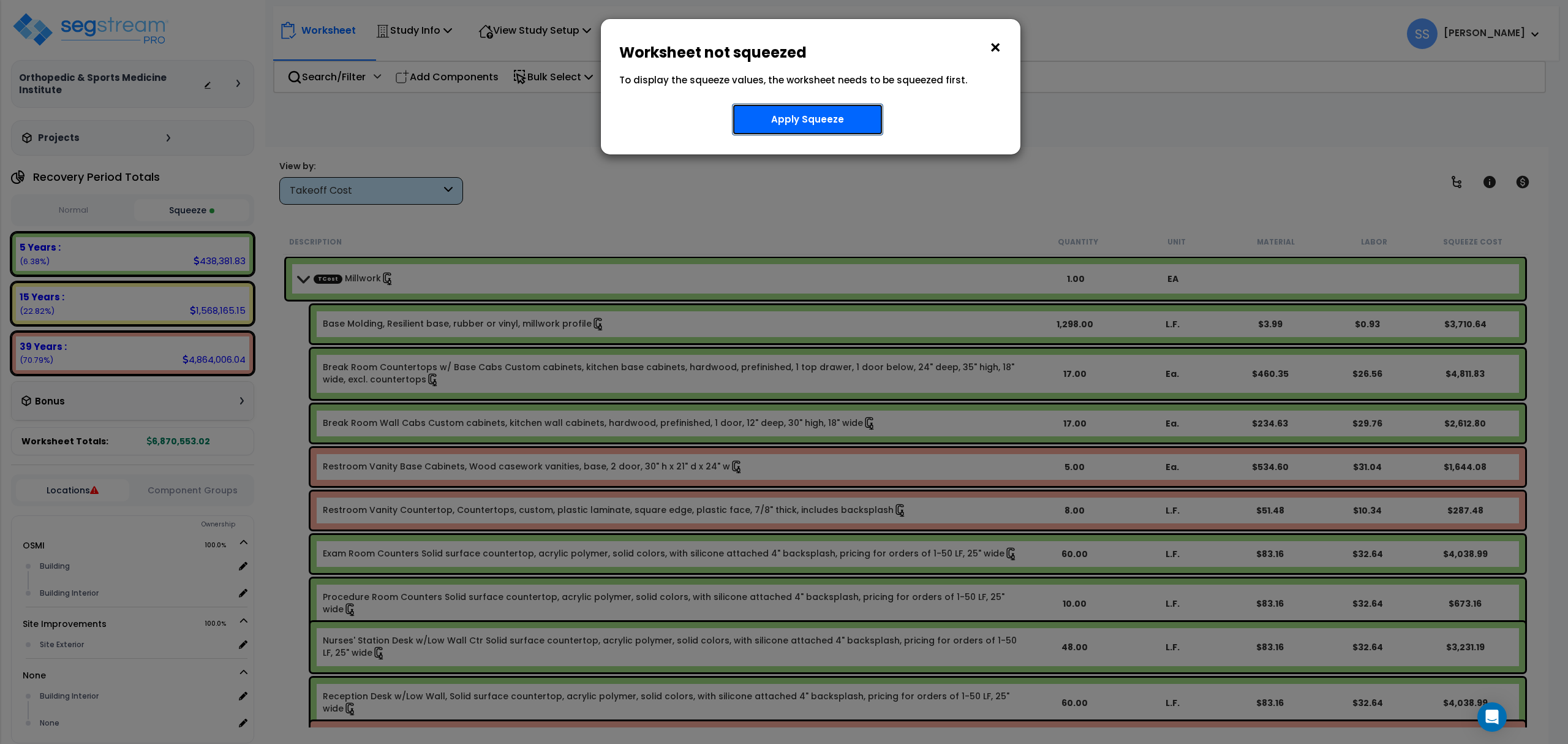
click at [815, 122] on button "Apply Squeeze" at bounding box center [807, 119] width 151 height 32
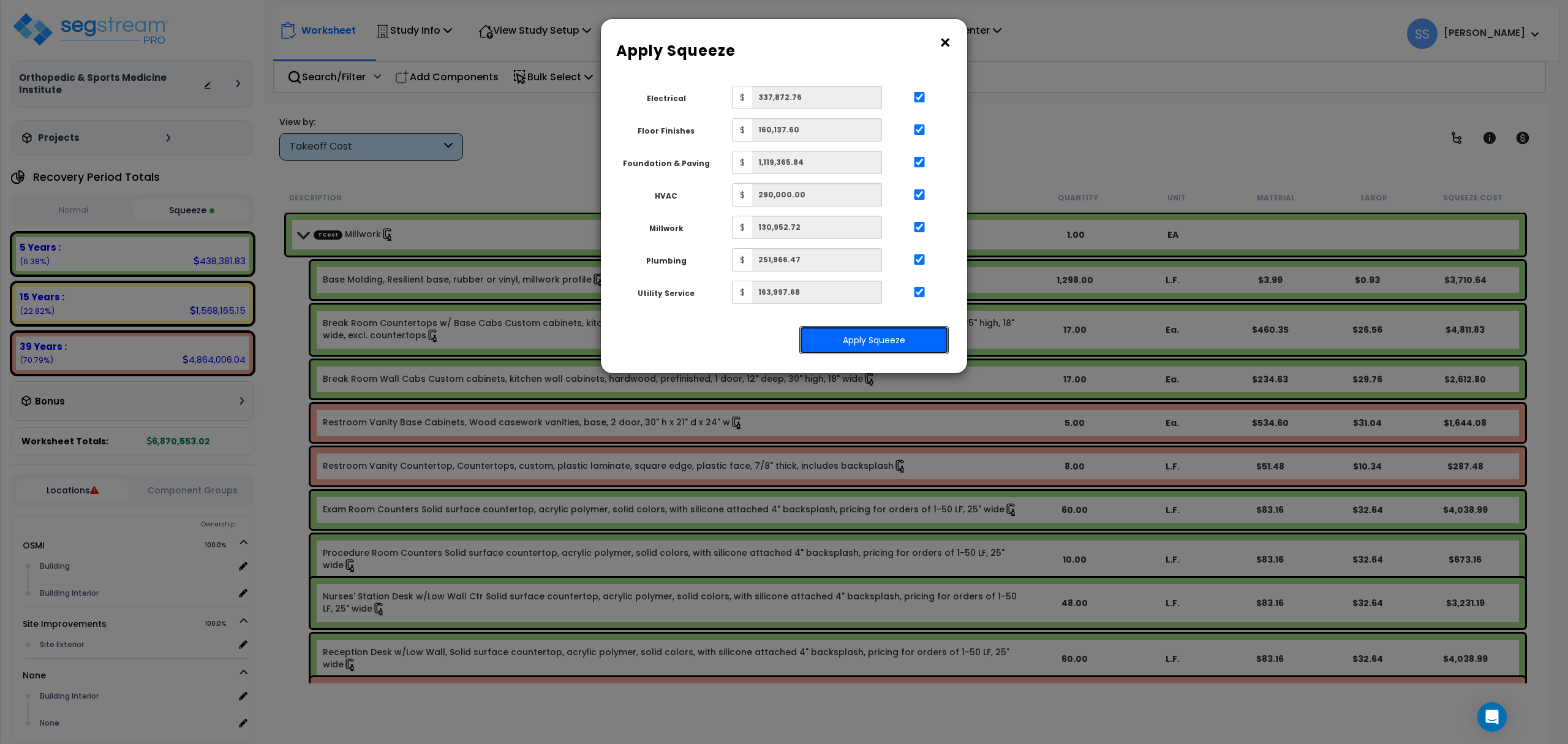
click at [888, 349] on button "Apply Squeeze" at bounding box center [874, 340] width 150 height 28
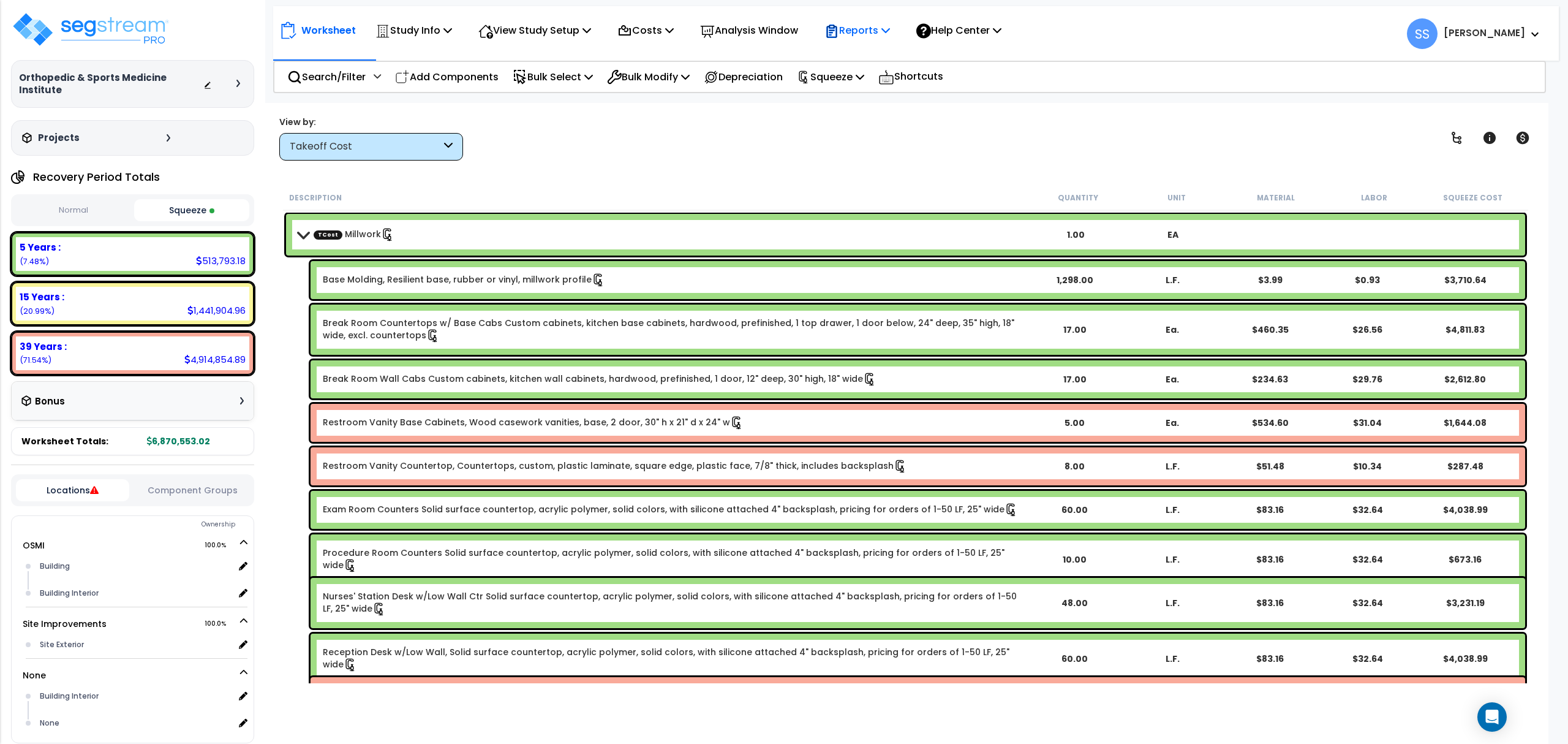
click at [881, 40] on div "Reports" at bounding box center [858, 30] width 66 height 29
click at [881, 61] on nav "Worksheet Study Info Study Setup Add Property Unit Template study Clone study" at bounding box center [916, 33] width 1286 height 54
click at [878, 23] on p "Reports" at bounding box center [858, 30] width 66 height 16
click at [874, 48] on link "Get Report" at bounding box center [879, 58] width 122 height 25
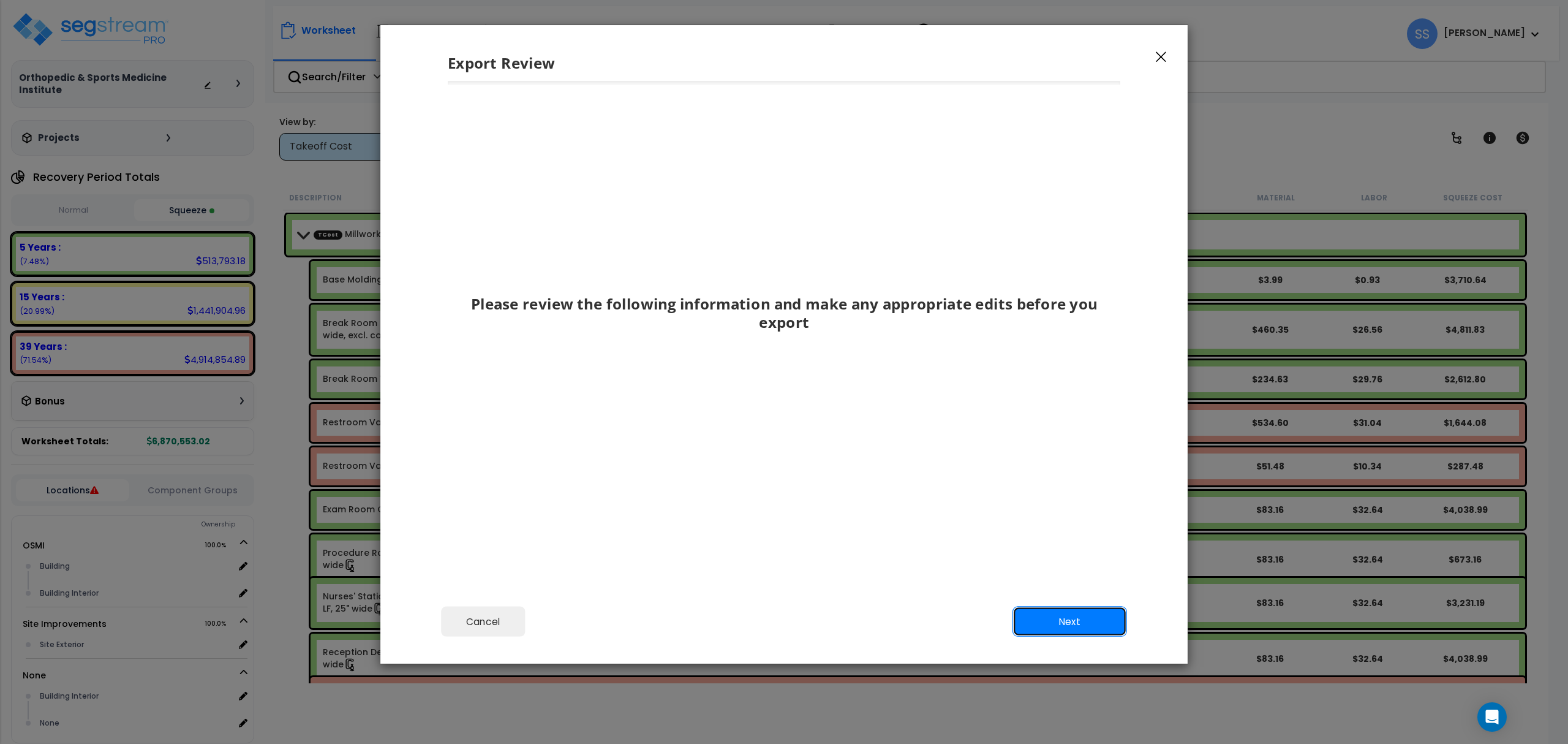
click at [1071, 615] on button "Next" at bounding box center [1070, 622] width 114 height 30
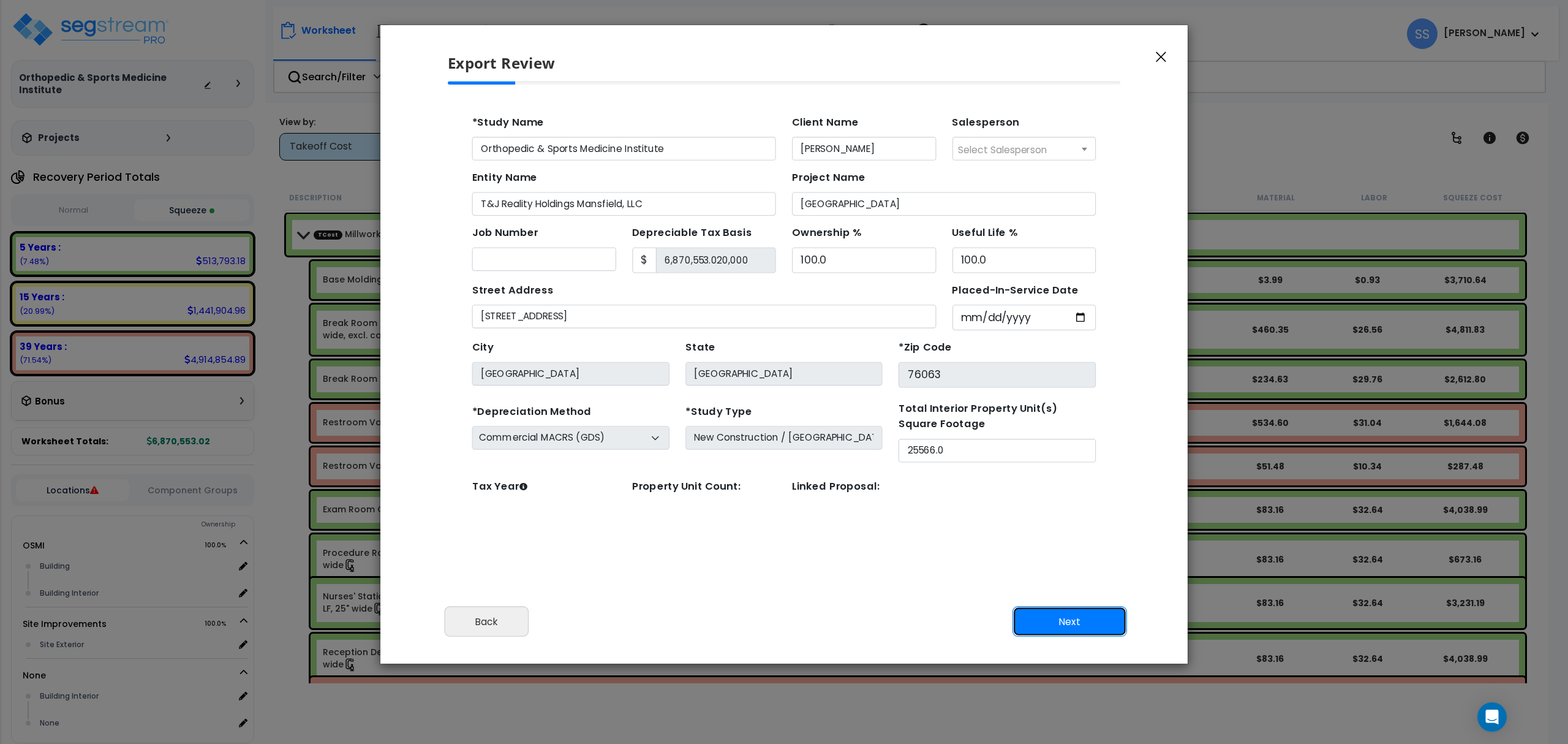
click at [1074, 630] on button "Next" at bounding box center [1070, 622] width 114 height 30
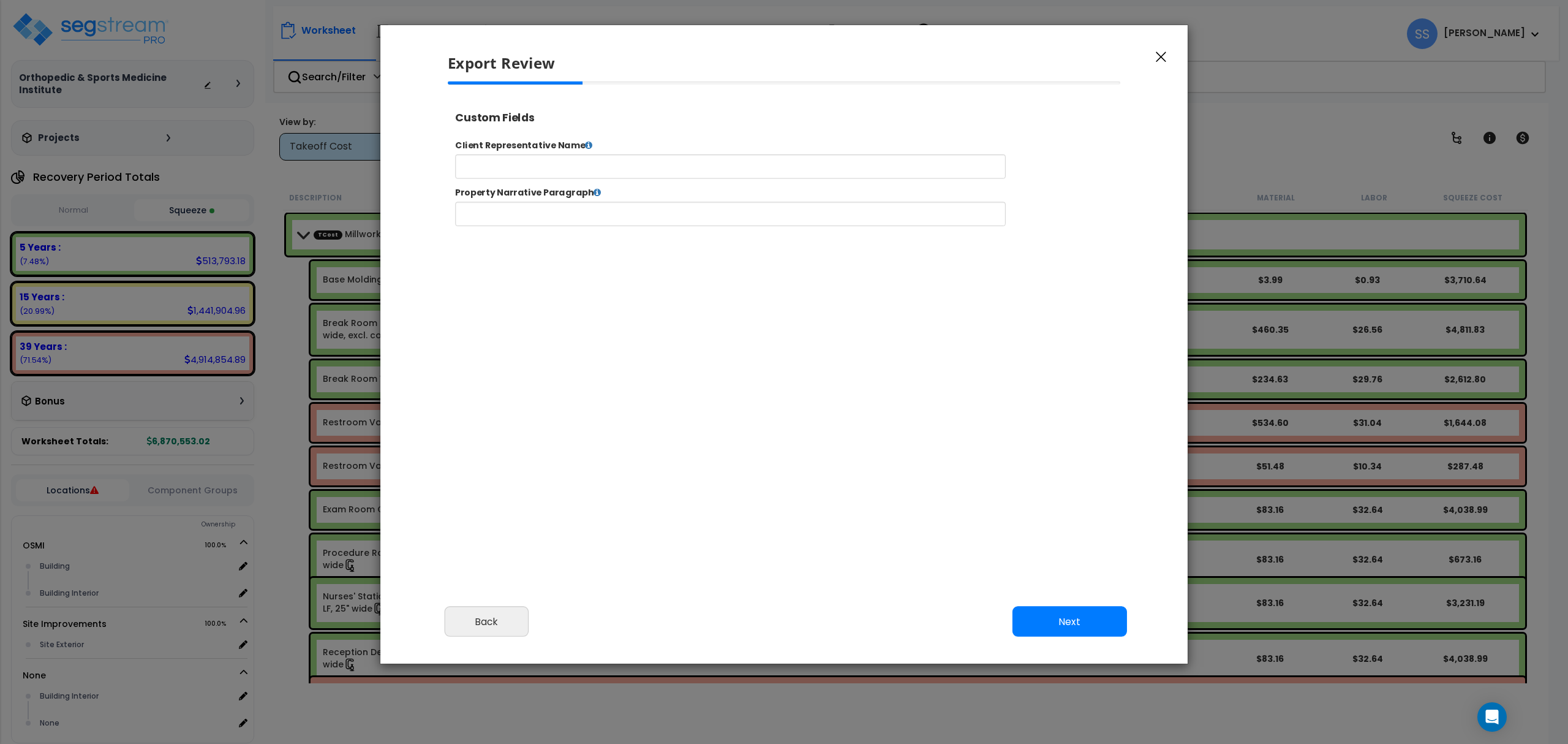
select select "2024"
click at [1076, 619] on button "Next" at bounding box center [1070, 622] width 114 height 30
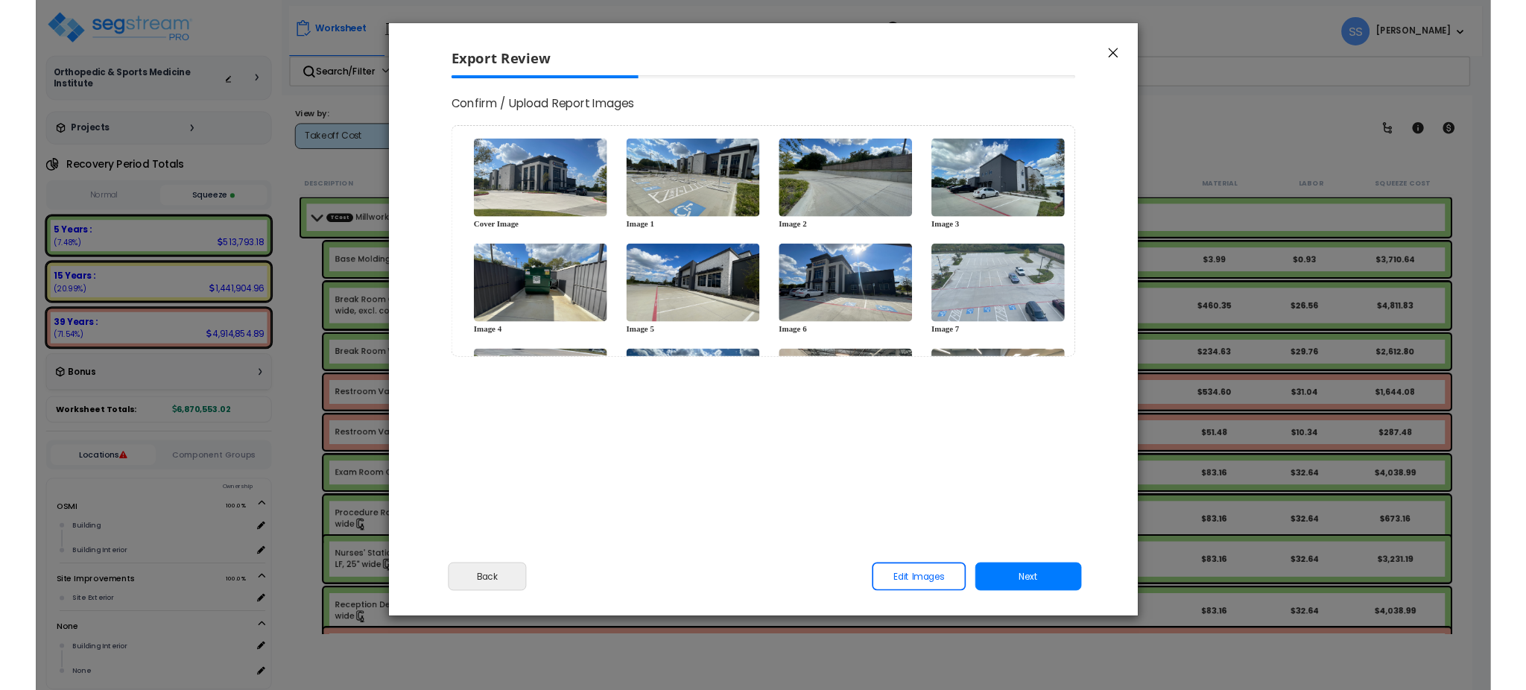
scroll to position [367, 0]
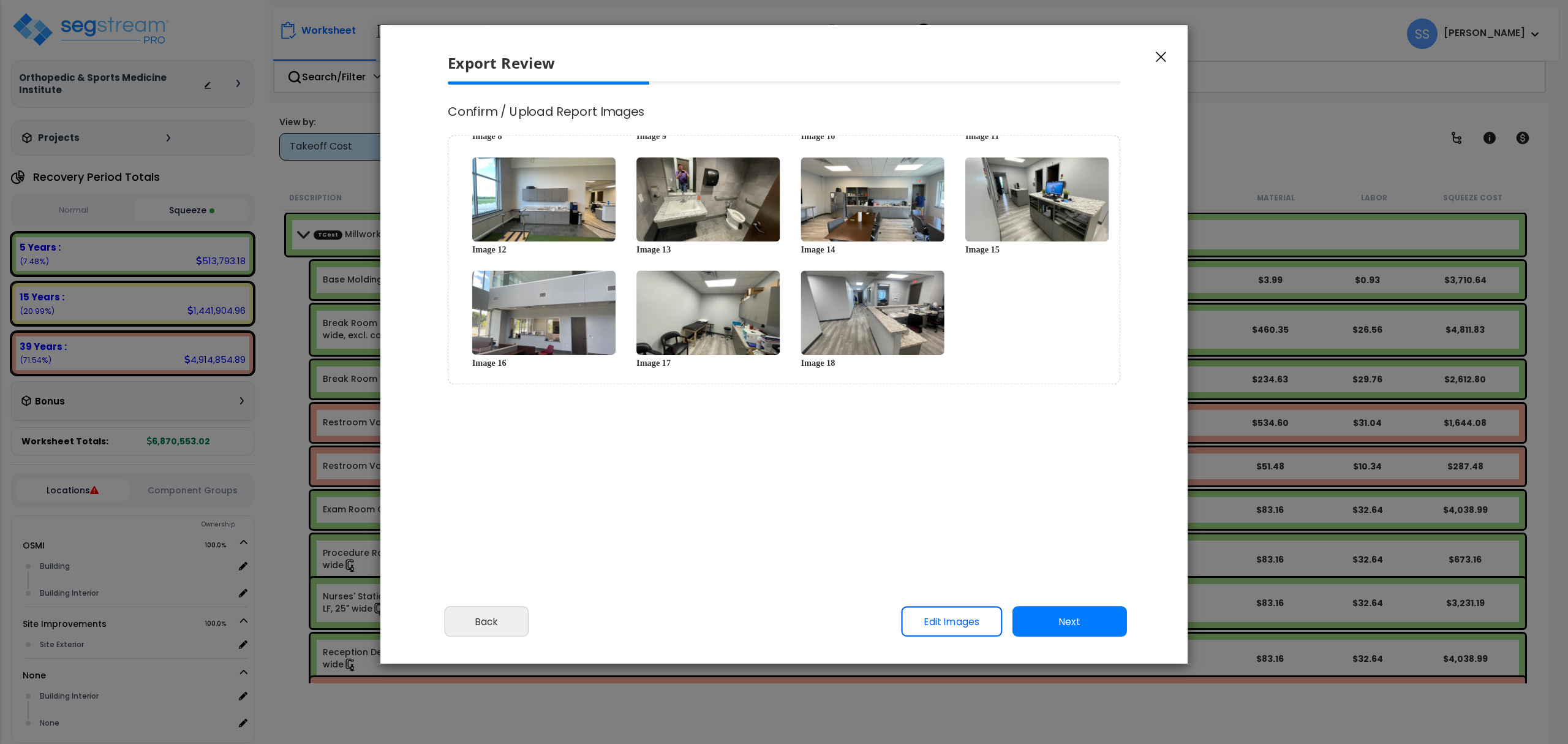
click at [1052, 620] on button "Next" at bounding box center [1070, 622] width 114 height 30
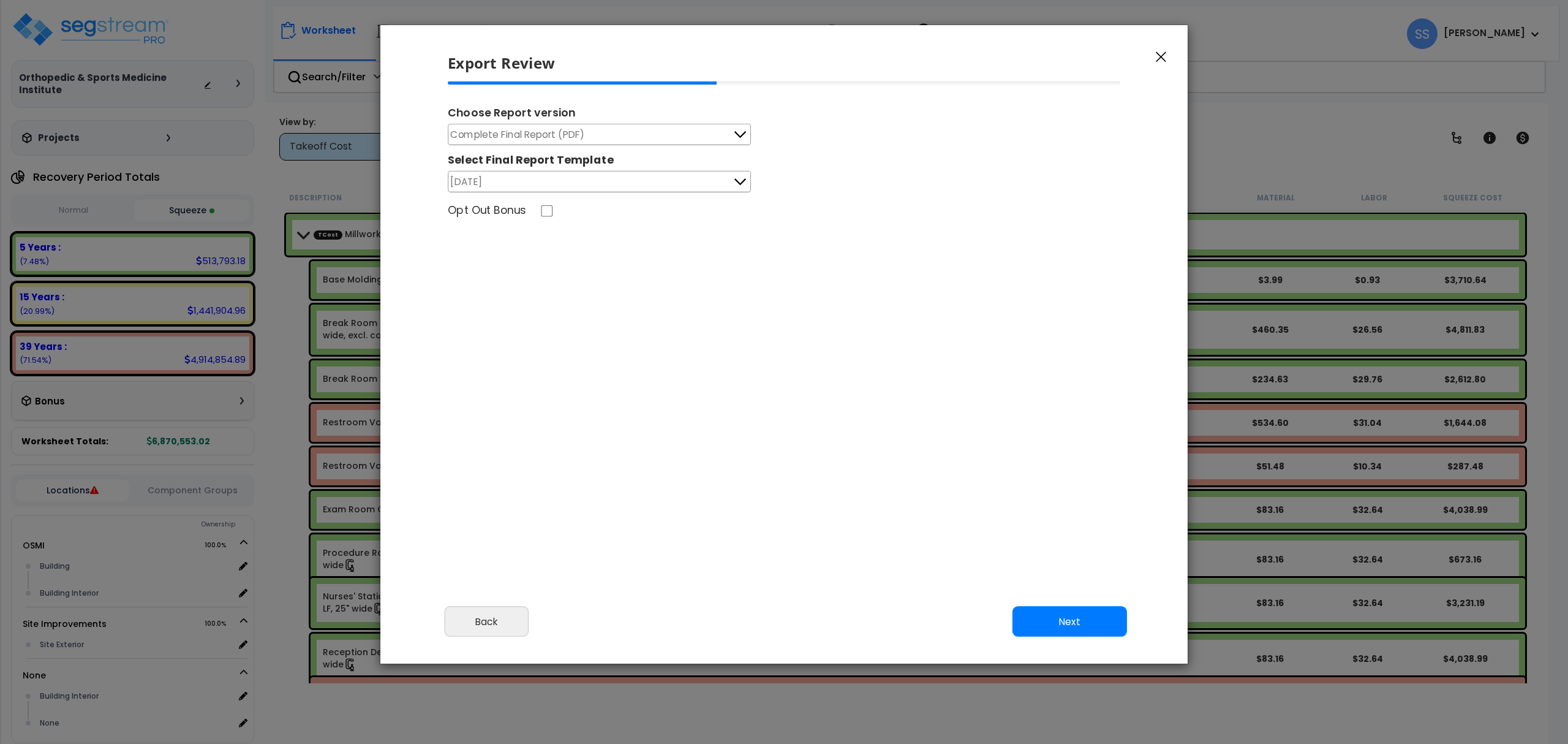
click at [1050, 620] on button "Next" at bounding box center [1070, 622] width 114 height 30
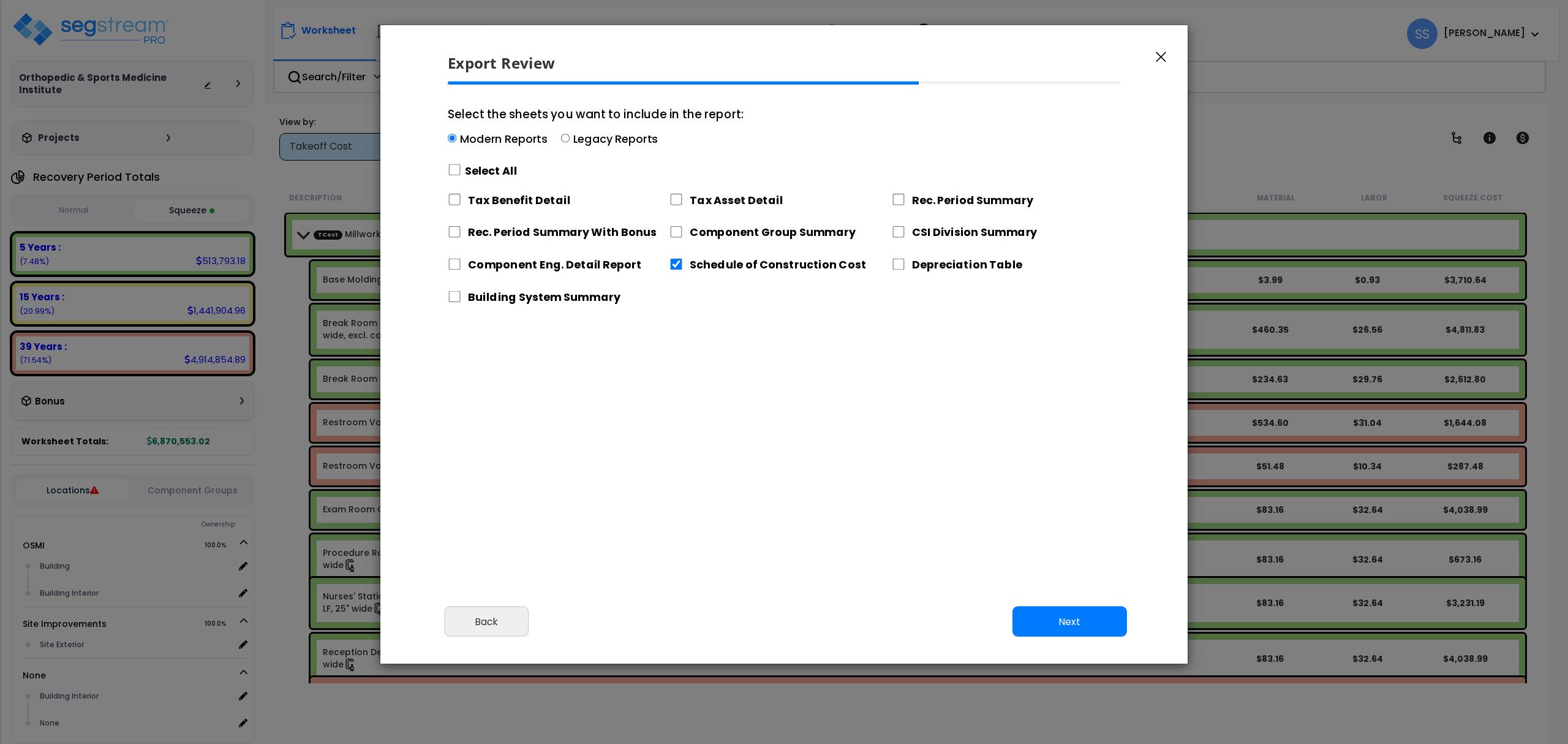
click at [490, 174] on label "Select All" at bounding box center [492, 170] width 53 height 16
click at [461, 174] on input "Select the sheets you want to include in the report: Modern Reports Legacy Repo…" at bounding box center [455, 170] width 13 height 12
checkbox input "true"
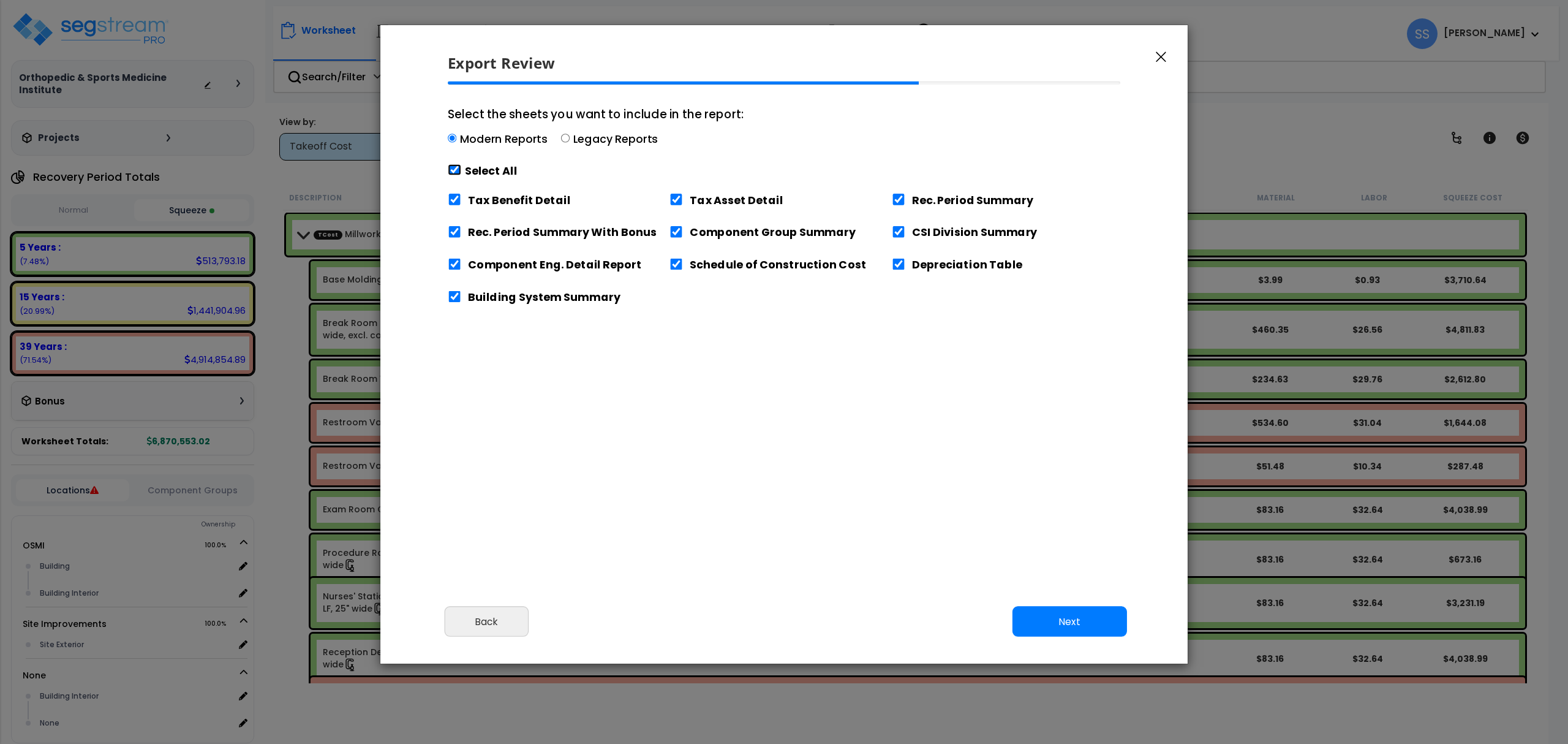
checkbox input "true"
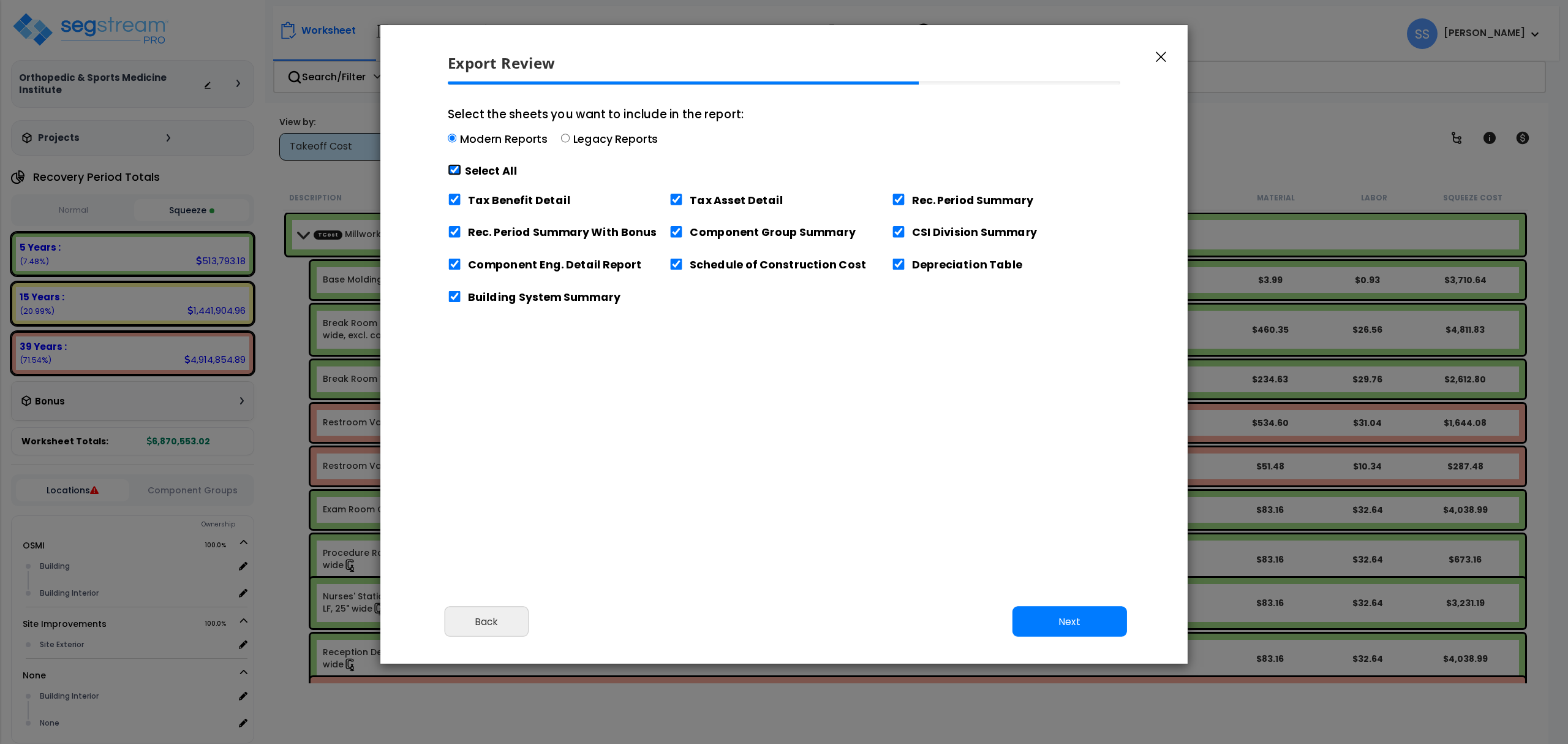
checkbox input "true"
click at [501, 201] on label "Tax Benefit Detail" at bounding box center [519, 199] width 102 height 16
click at [461, 201] on input "Tax Benefit Detail" at bounding box center [455, 199] width 13 height 12
checkbox input "false"
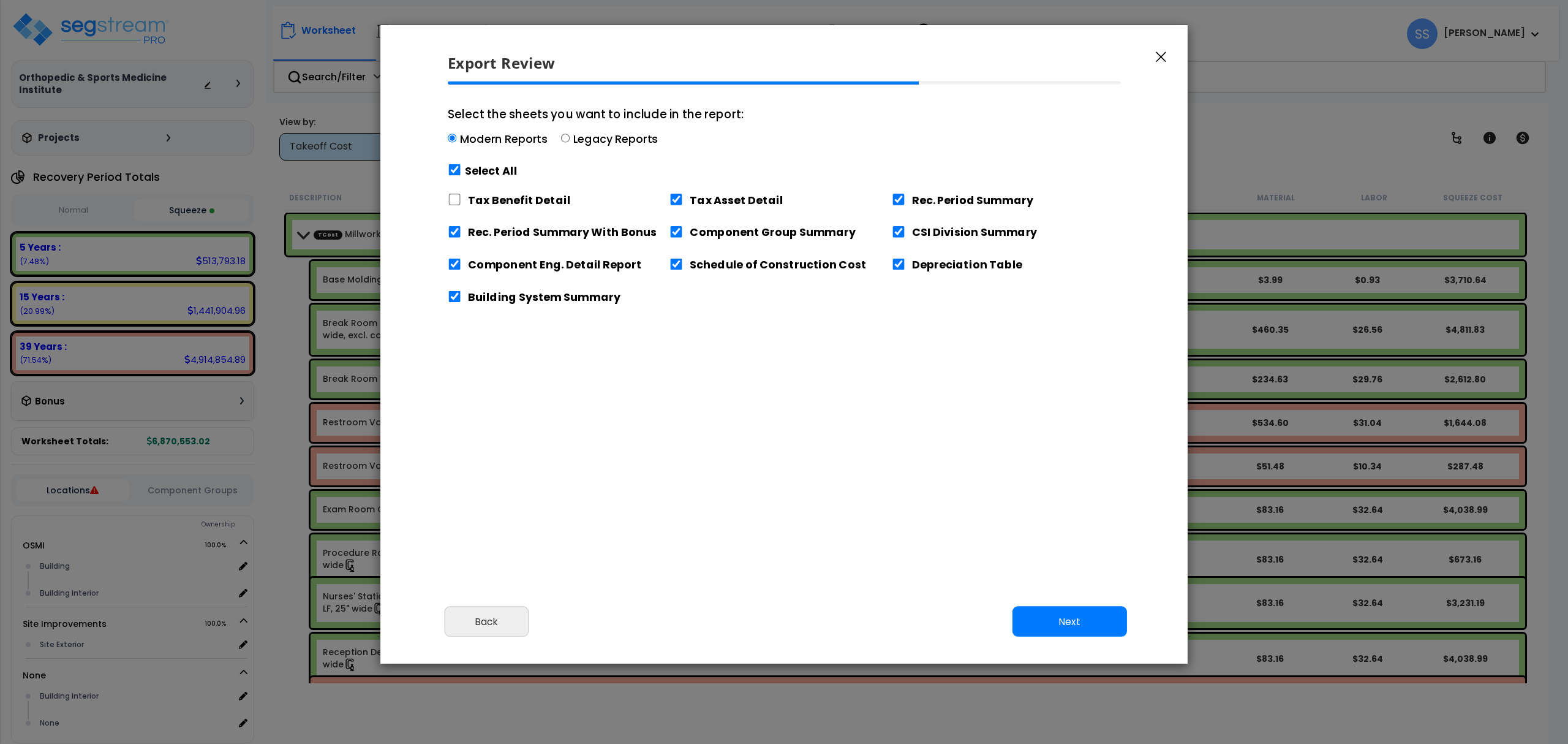
click at [572, 238] on label "Rec. Period Summary With Bonus" at bounding box center [562, 232] width 188 height 16
click at [461, 238] on input "Rec. Period Summary With Bonus" at bounding box center [455, 232] width 13 height 12
checkbox input "false"
click at [1090, 617] on button "Next" at bounding box center [1070, 622] width 114 height 30
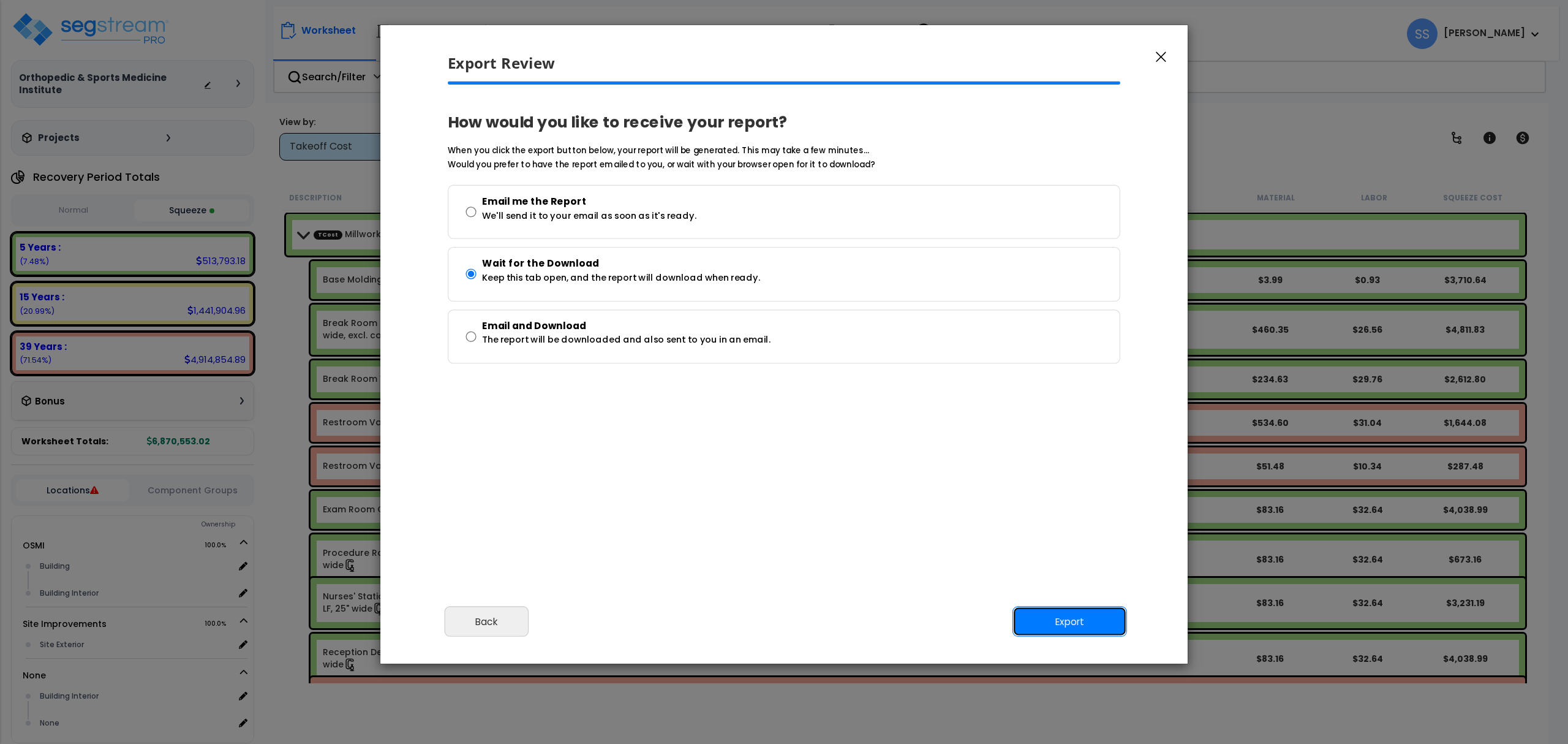
click at [1039, 610] on button "Export" at bounding box center [1070, 622] width 114 height 30
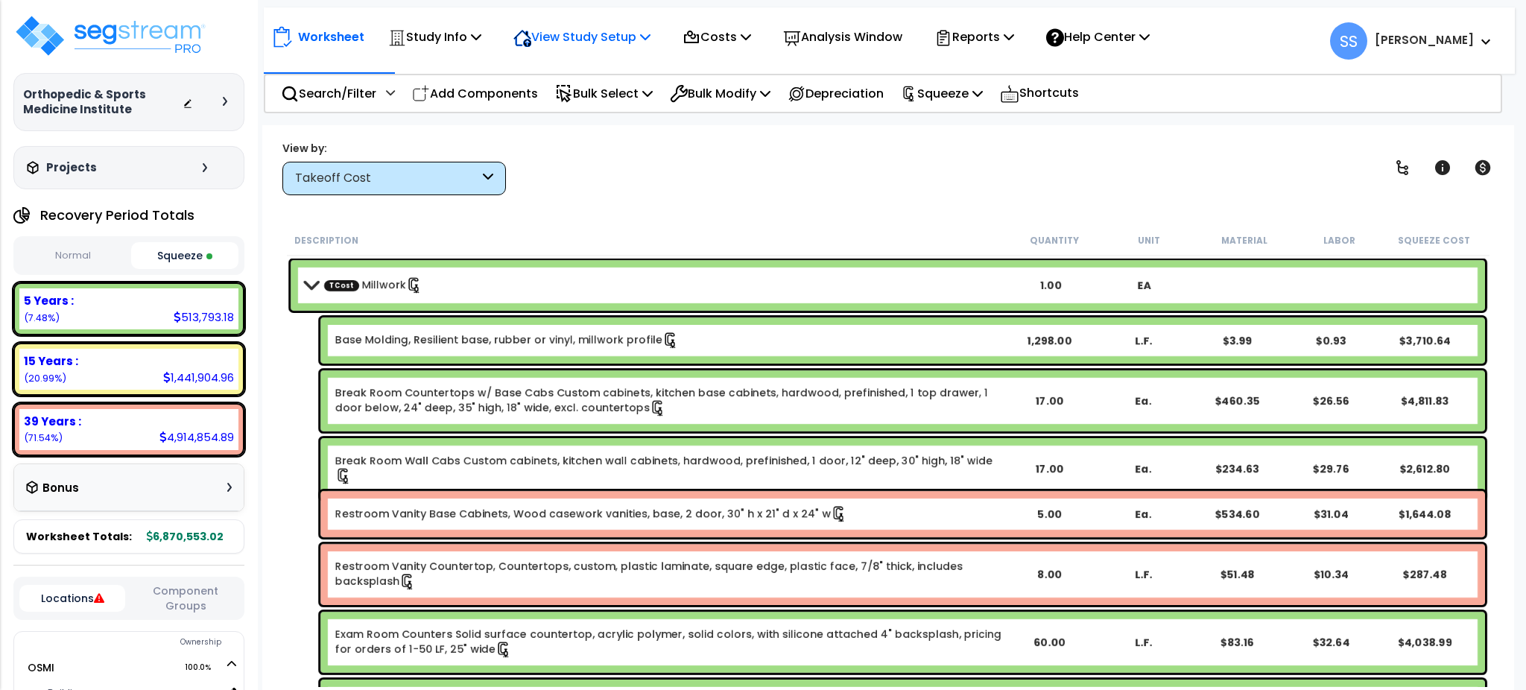
click at [572, 39] on p "View Study Setup" at bounding box center [581, 37] width 137 height 20
click at [589, 108] on link "View Questionnaire" at bounding box center [580, 102] width 148 height 30
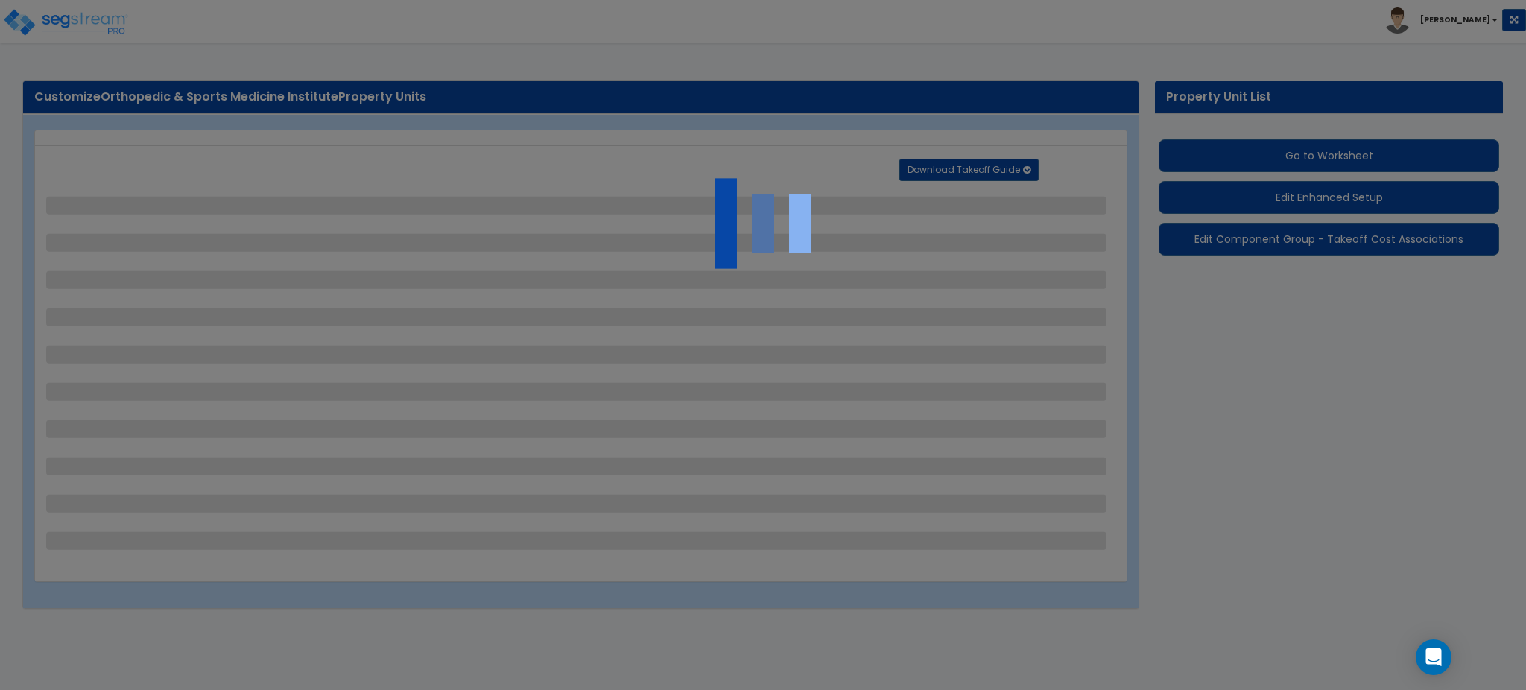
select select "2"
select select "1"
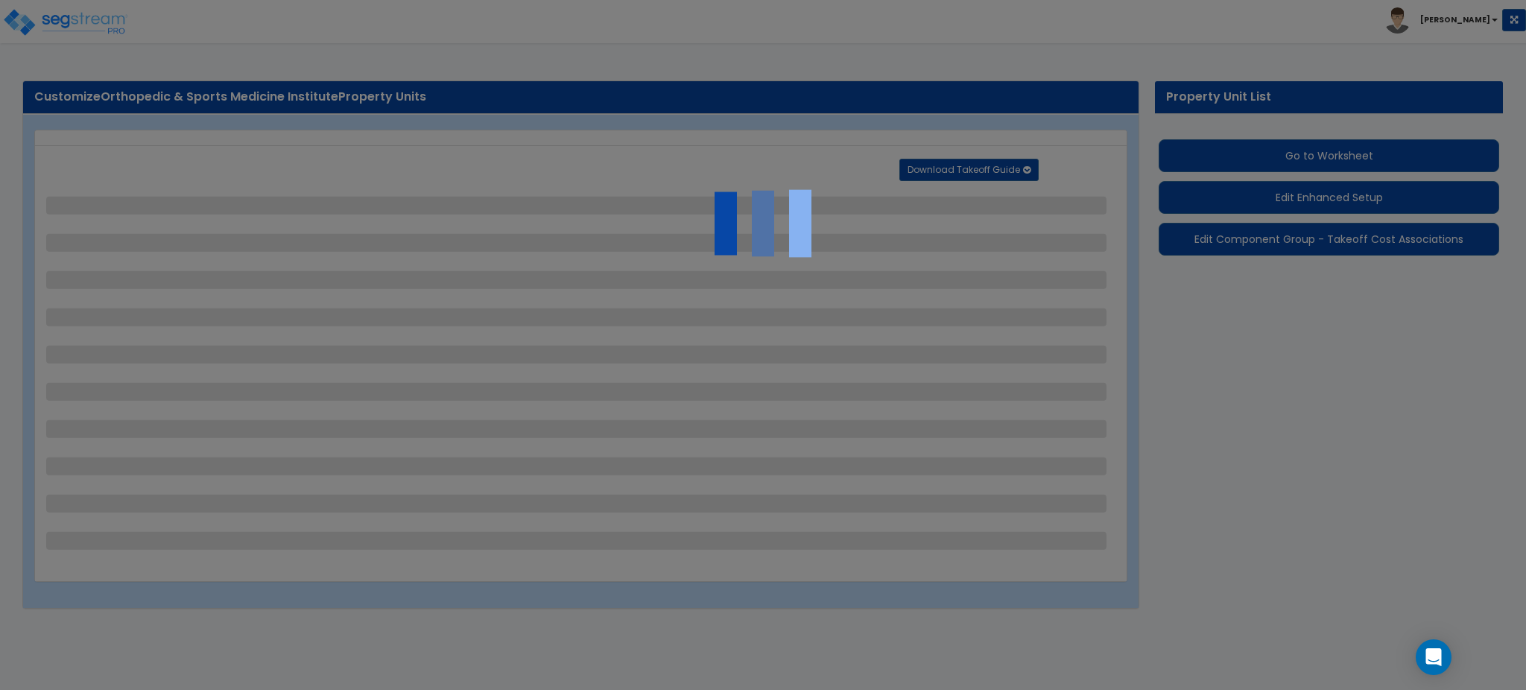
select select "1"
select select "2"
select select "1"
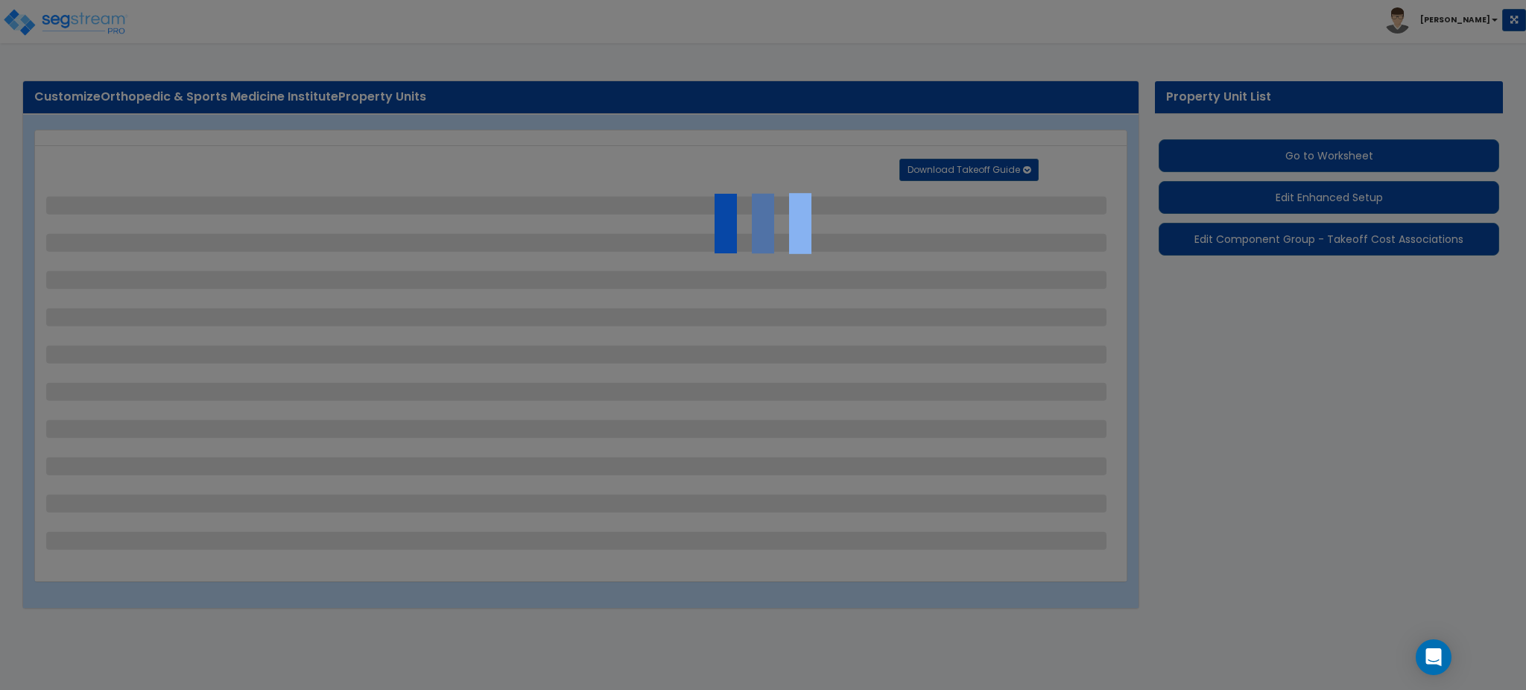
select select "2"
select select "1"
select select "4"
select select "2"
